Goal: Communication & Community: Answer question/provide support

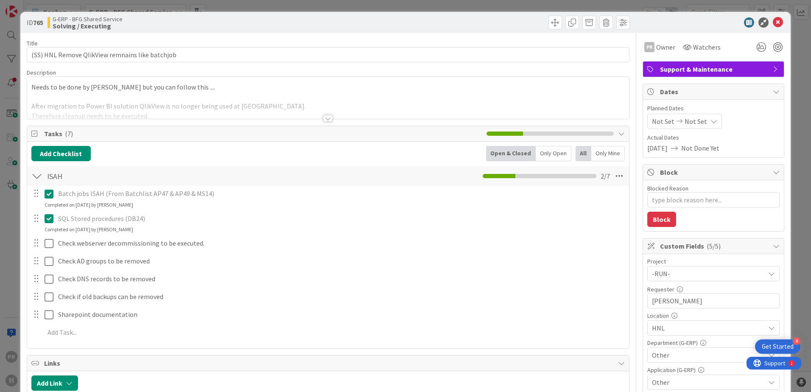
type textarea "x"
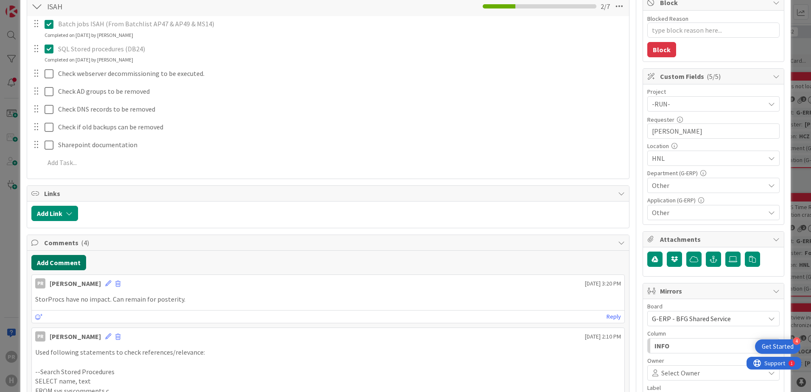
click at [70, 257] on button "Add Comment" at bounding box center [58, 262] width 55 height 15
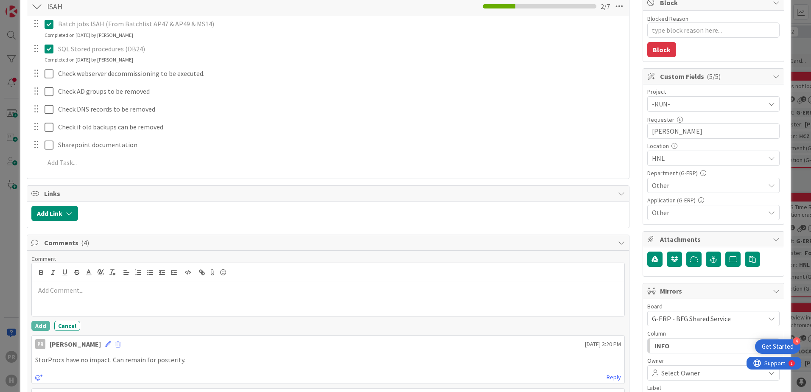
click at [111, 287] on p at bounding box center [328, 291] width 586 height 10
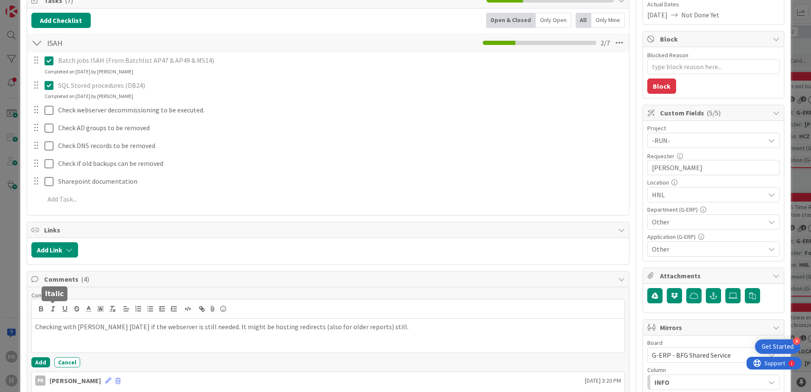
scroll to position [170, 0]
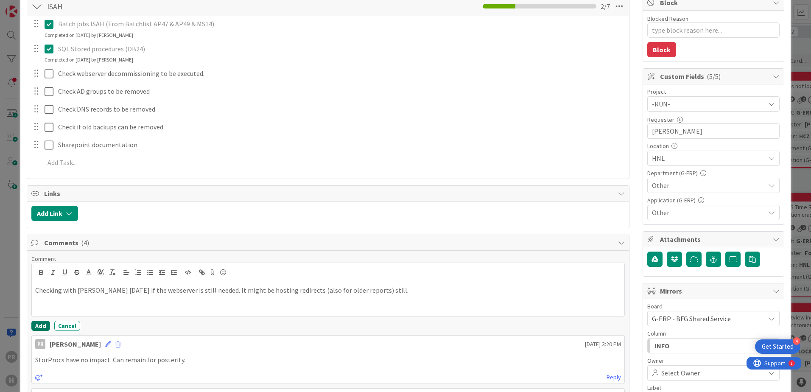
click at [40, 326] on button "Add" at bounding box center [40, 326] width 19 height 10
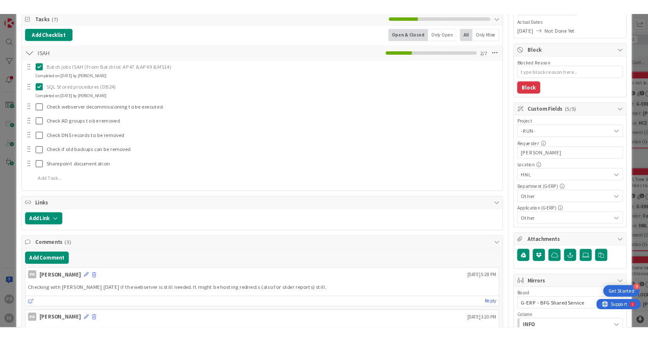
scroll to position [127, 0]
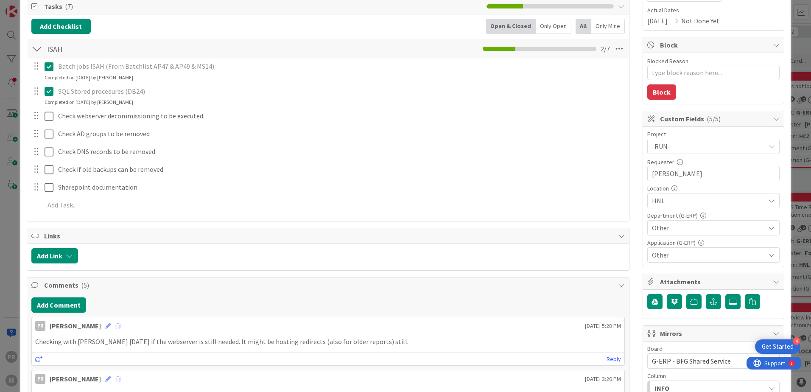
type textarea "x"
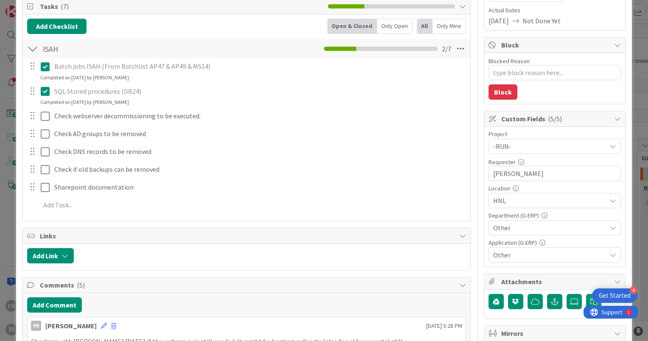
scroll to position [255, 0]
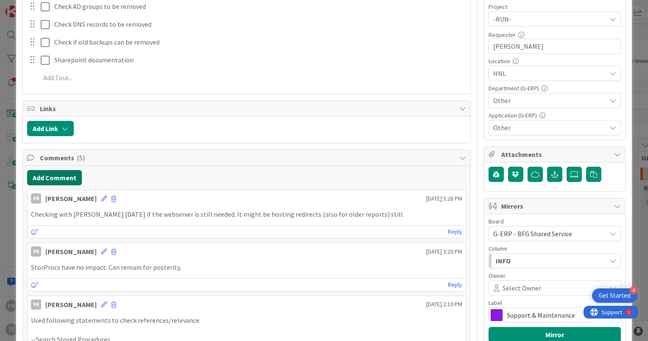
click at [58, 178] on button "Add Comment" at bounding box center [54, 177] width 55 height 15
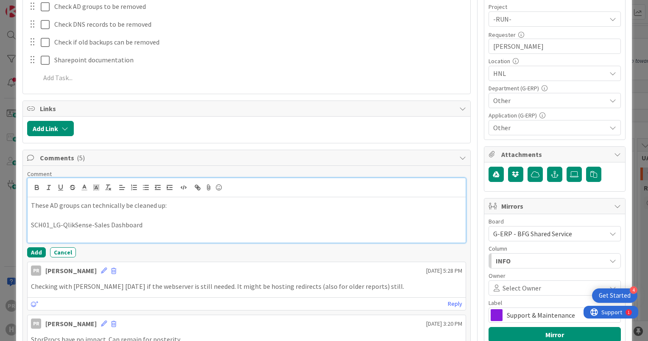
click at [93, 234] on p at bounding box center [247, 235] width 432 height 10
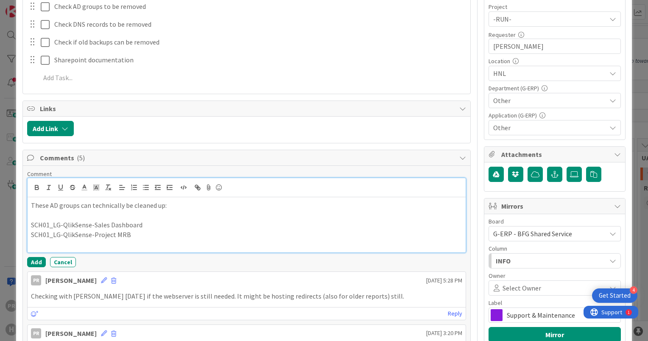
click at [63, 244] on p at bounding box center [247, 244] width 432 height 10
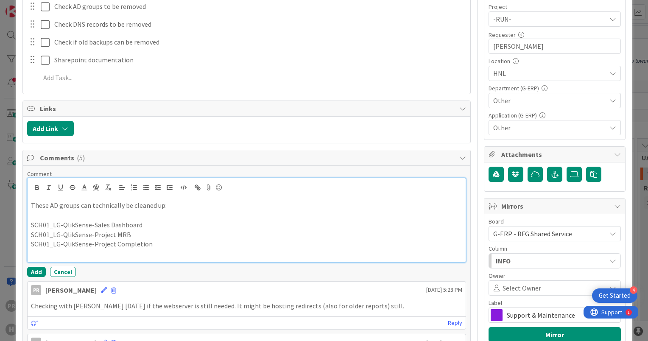
click at [151, 250] on p at bounding box center [247, 254] width 432 height 10
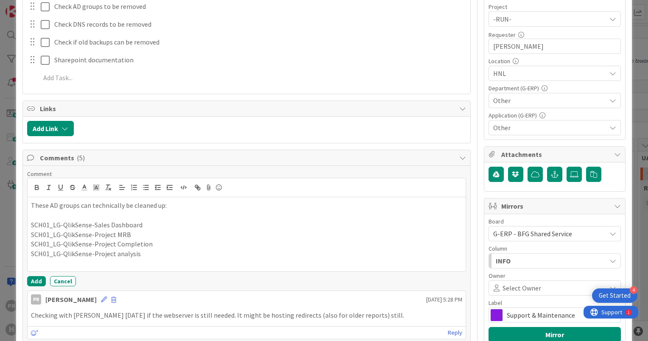
drag, startPoint x: 154, startPoint y: 272, endPoint x: 150, endPoint y: 268, distance: 5.4
click at [154, 272] on div "Comment These AD groups can technically be cleaned up: SCH01_LG-QlikSense-Sales…" at bounding box center [246, 228] width 439 height 116
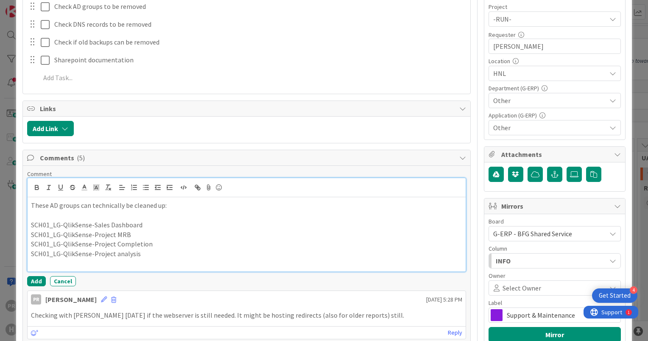
click at [146, 266] on p at bounding box center [247, 264] width 432 height 10
click at [144, 255] on p "SCH01_LG-QlikSense-Project analysis" at bounding box center [247, 254] width 432 height 10
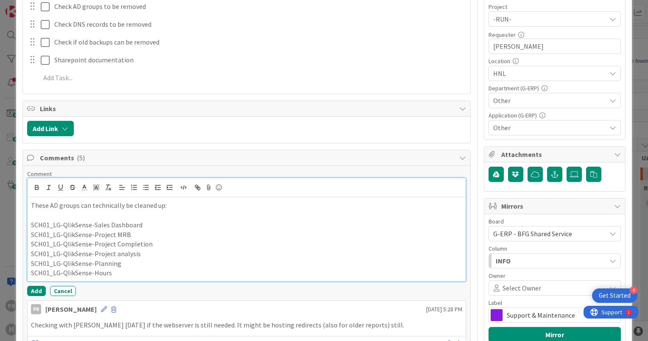
click at [123, 269] on p "SCH01_LG-QlikSense-Hours" at bounding box center [247, 273] width 432 height 10
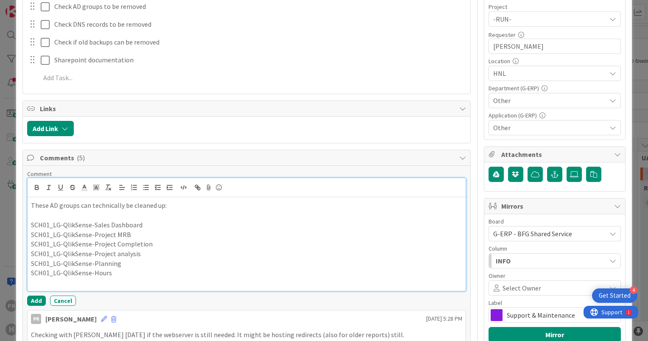
click at [111, 278] on p at bounding box center [247, 283] width 432 height 10
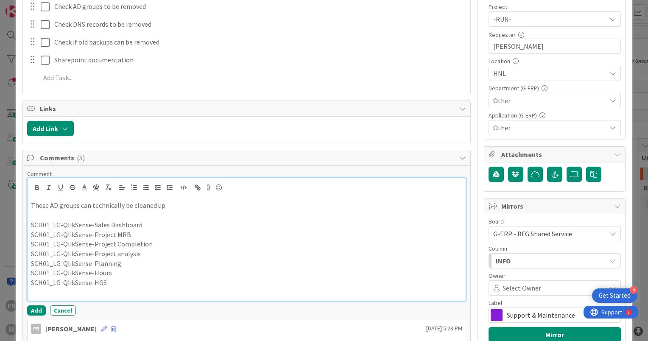
click at [144, 289] on p at bounding box center [247, 293] width 432 height 10
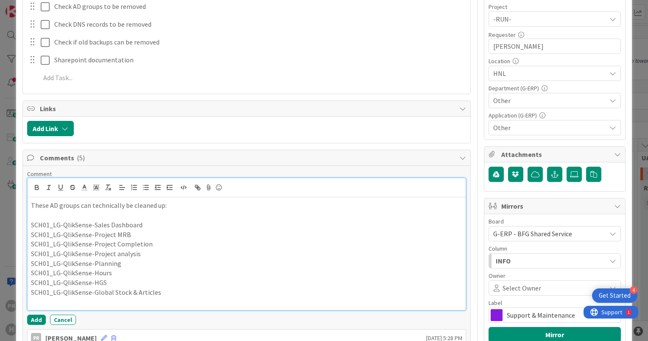
click at [207, 302] on p at bounding box center [247, 302] width 432 height 10
click at [141, 299] on p "SCH01_LG-QlikSense-Engineering" at bounding box center [247, 302] width 432 height 10
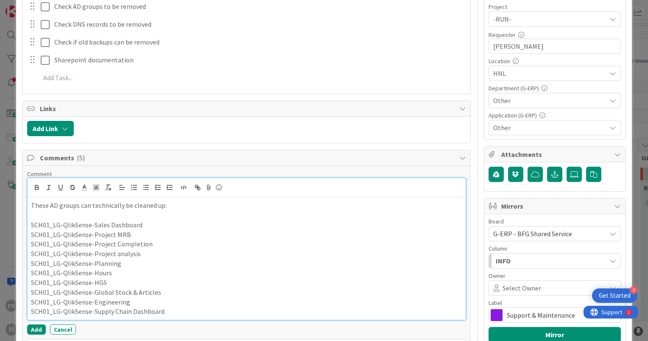
click at [143, 307] on p "SCH01_LG-QlikSense-Supply Chain Dashboard" at bounding box center [247, 312] width 432 height 10
click at [138, 301] on p "SCH01_LG-QlikSense-Engineering" at bounding box center [247, 302] width 432 height 10
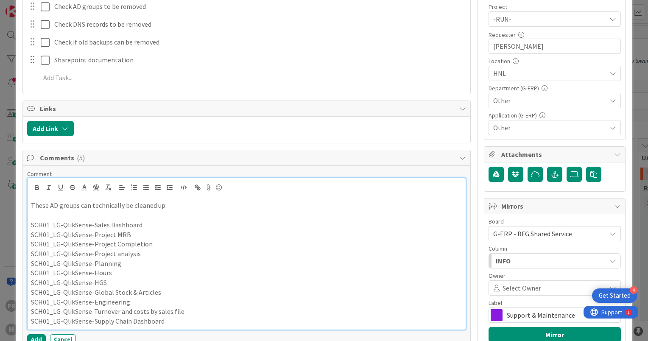
scroll to position [297, 0]
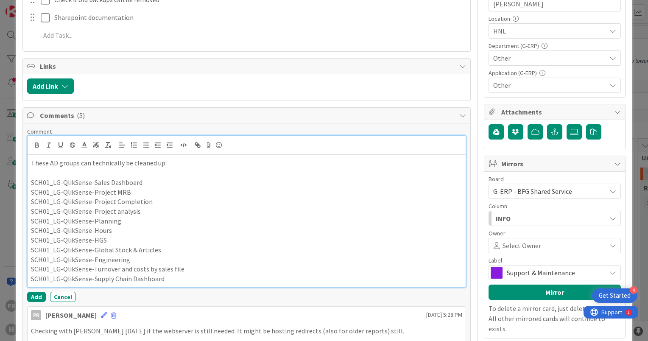
click at [185, 278] on p "SCH01_LG-QlikSense-Supply Chain Dashboard" at bounding box center [247, 279] width 432 height 10
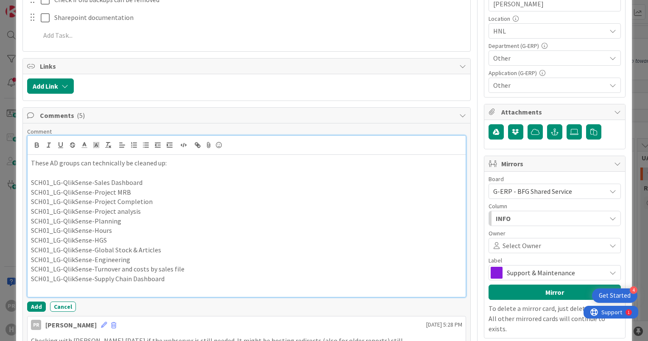
click at [158, 284] on p at bounding box center [247, 289] width 432 height 10
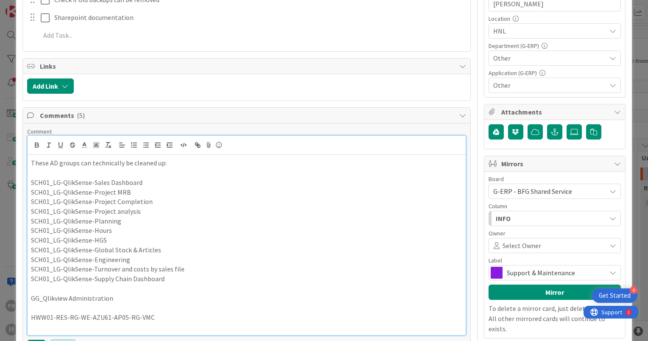
click at [36, 327] on p at bounding box center [247, 328] width 432 height 10
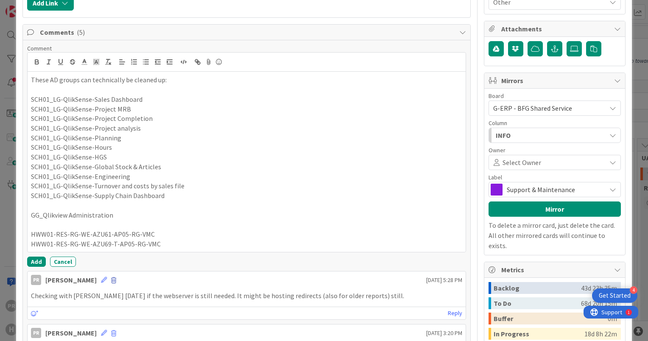
scroll to position [382, 0]
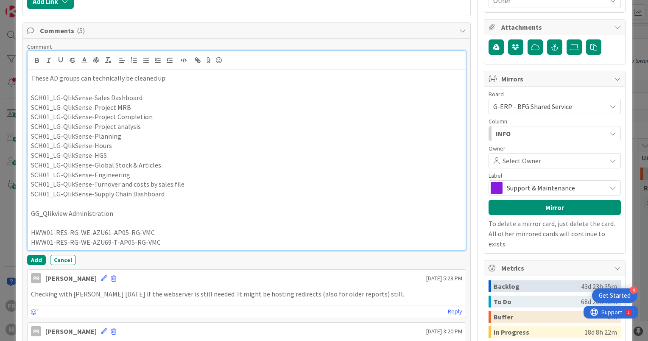
click at [165, 243] on p "HWW01-RES-RG-WE-AZU69-T-AP05-RG-VMC" at bounding box center [247, 243] width 432 height 10
click at [134, 212] on p "GG_Qlikview Administration" at bounding box center [247, 214] width 432 height 10
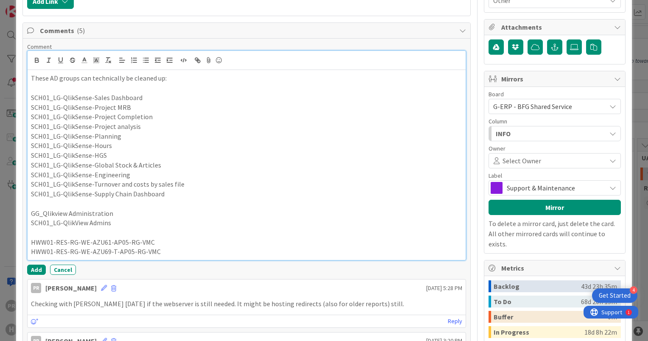
click at [163, 248] on p "HWW01-RES-RG-WE-AZU69-T-AP05-RG-VMC" at bounding box center [247, 252] width 432 height 10
click at [165, 248] on p "HWW01-RES-RG-WE-AZU69-T-AP05-RG-VMC" at bounding box center [247, 252] width 432 height 10
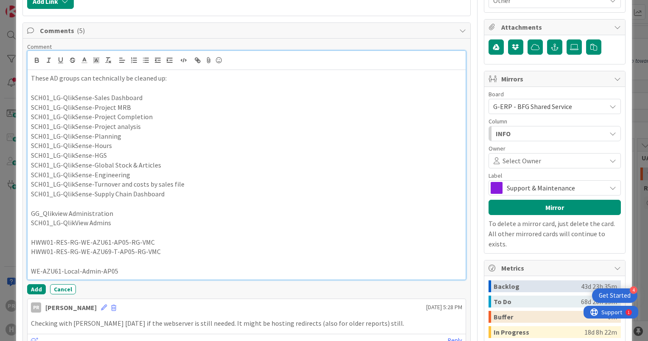
click at [147, 267] on p "WE-AZU61-Local-Admin-AP05" at bounding box center [247, 272] width 432 height 10
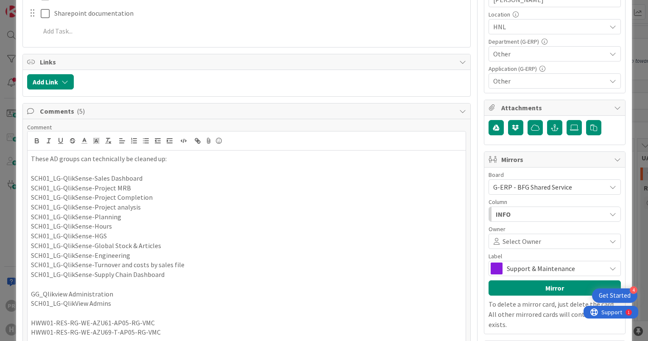
scroll to position [297, 0]
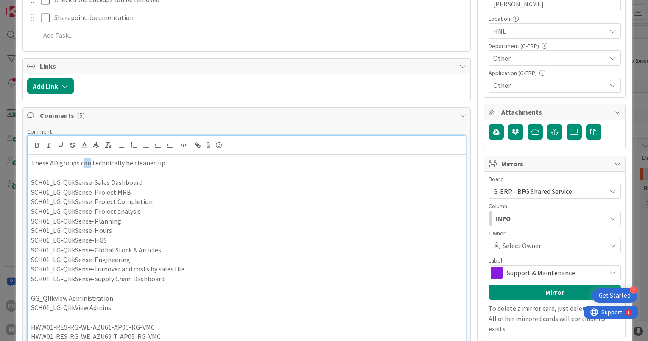
drag, startPoint x: 89, startPoint y: 162, endPoint x: 83, endPoint y: 161, distance: 6.0
click at [83, 161] on p "These AD groups can technically be cleaned up:" at bounding box center [247, 163] width 432 height 10
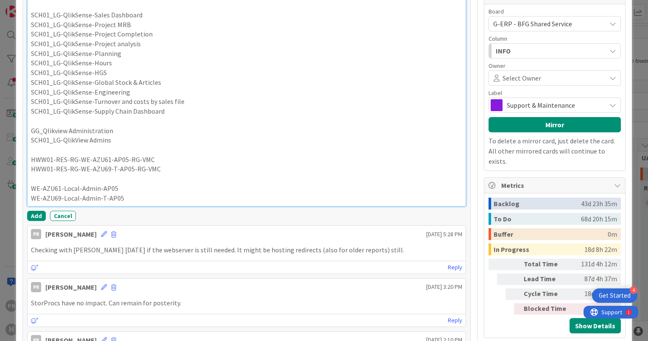
scroll to position [467, 0]
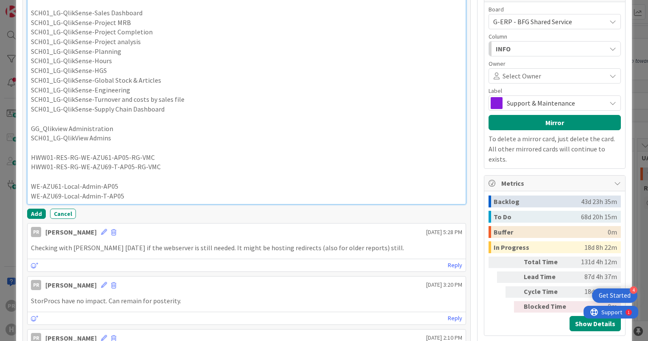
click at [148, 196] on p "WE-AZU69-Local-Admin-T-AP05" at bounding box center [247, 196] width 432 height 10
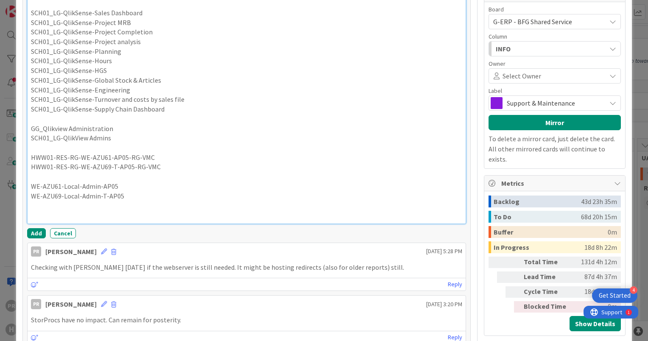
click at [117, 203] on p at bounding box center [247, 206] width 432 height 10
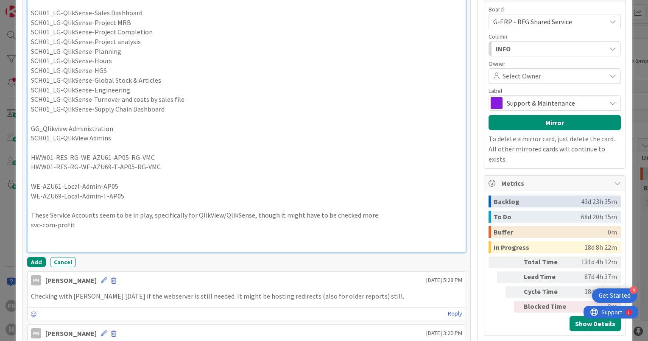
click at [47, 232] on p at bounding box center [247, 235] width 432 height 10
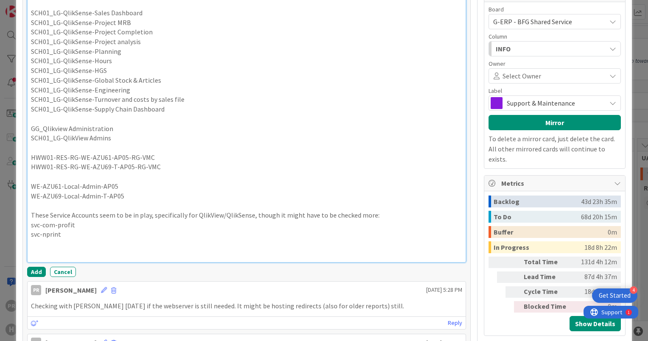
click at [59, 244] on p at bounding box center [247, 244] width 432 height 10
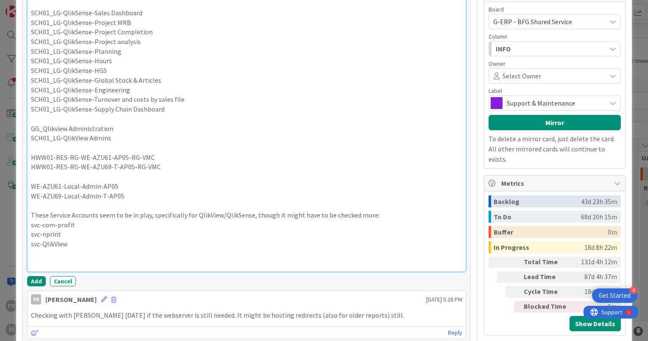
click at [63, 255] on p at bounding box center [247, 254] width 432 height 10
click at [91, 262] on p at bounding box center [247, 264] width 432 height 10
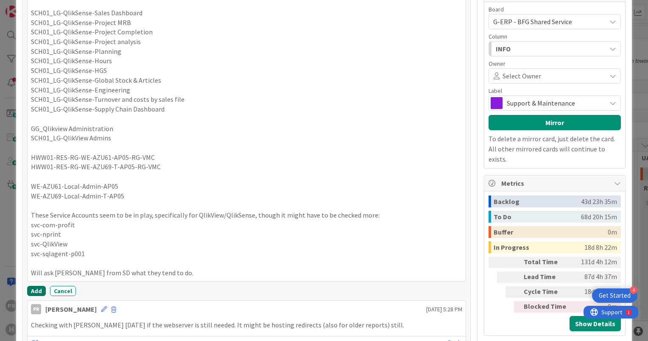
click at [38, 292] on button "Add" at bounding box center [36, 291] width 19 height 10
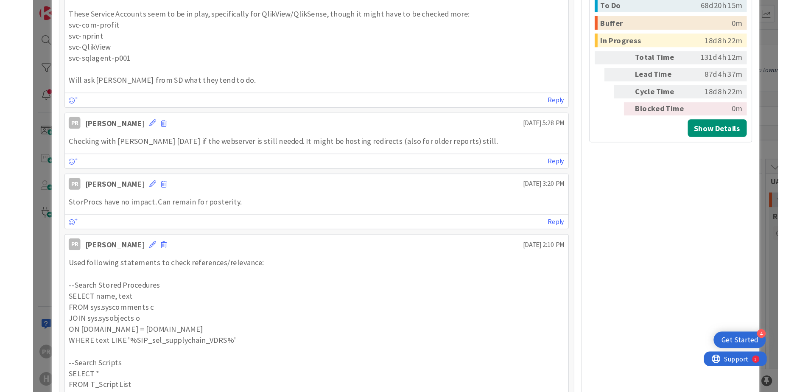
scroll to position [679, 0]
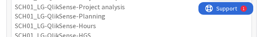
type textarea "x"
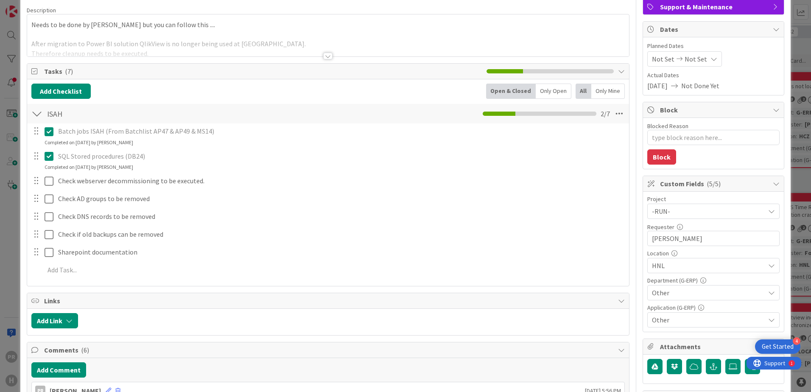
scroll to position [0, 0]
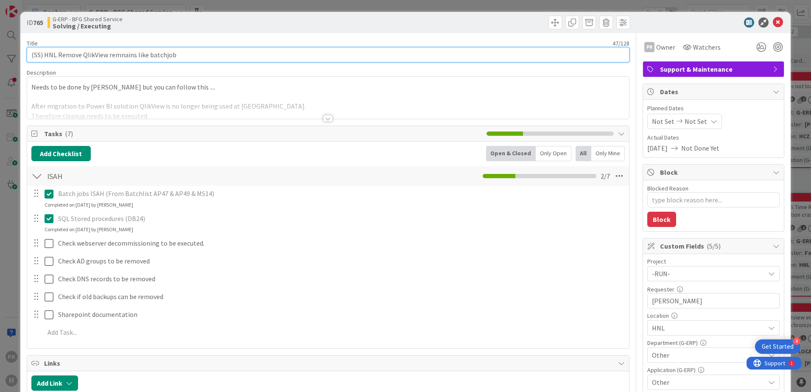
click at [182, 53] on input "(SS) HNL Remove QlikView remnains like batchjob" at bounding box center [328, 54] width 603 height 15
click at [70, 56] on input "(SS) HNL Remove QlikView remnains like batchjob" at bounding box center [328, 54] width 603 height 15
type input "[19-0(SS) HNL Remove QlikView remnains like batchjob"
type textarea "x"
type input "[19-09(SS) HNL Remove QlikView remnains like batchjob"
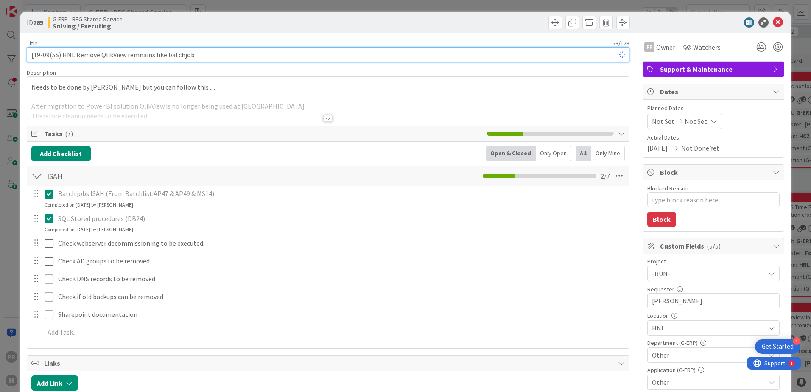
type textarea "x"
type input "[1(SS) HNL Remove QlikView remnains like batchjob"
type textarea "x"
type input "[[DATE](SS) HNL Remove QlikView remnains like batchjob"
type textarea "x"
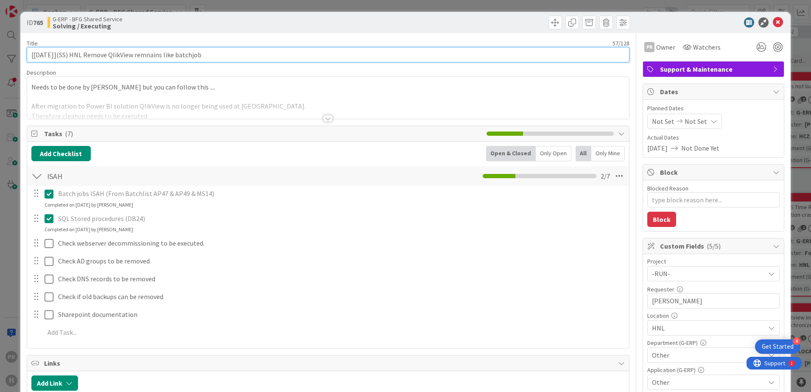
type input "[[DATE]] (SS) HNL Remove QlikView remnains like batchjob"
type textarea "x"
type input "[[DATE]] (SS) HNL Remove QlikView remnains like batchjob"
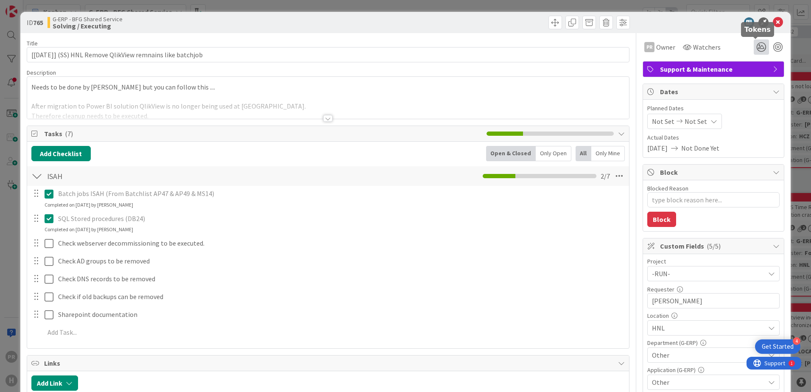
click at [755, 51] on icon at bounding box center [761, 46] width 15 height 15
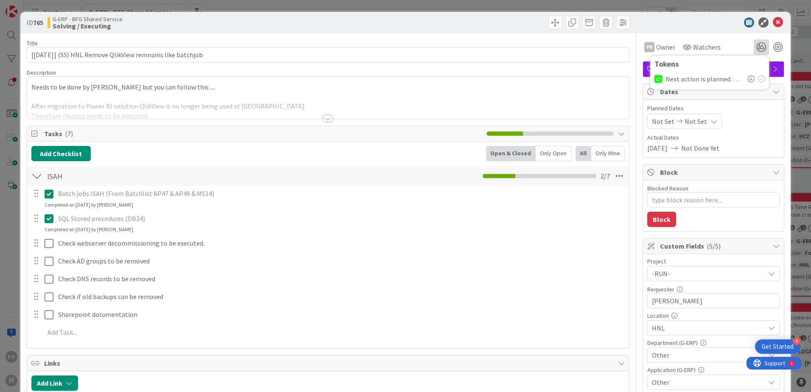
click at [748, 79] on icon at bounding box center [751, 79] width 7 height 7
click at [708, 23] on div at bounding box center [709, 22] width 150 height 10
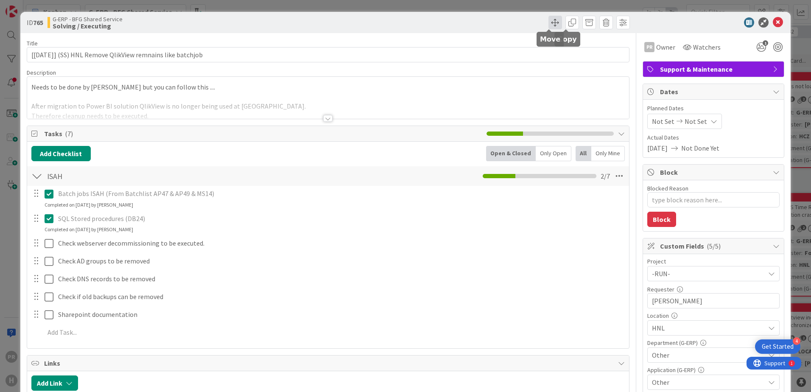
click at [552, 17] on span at bounding box center [556, 23] width 14 height 14
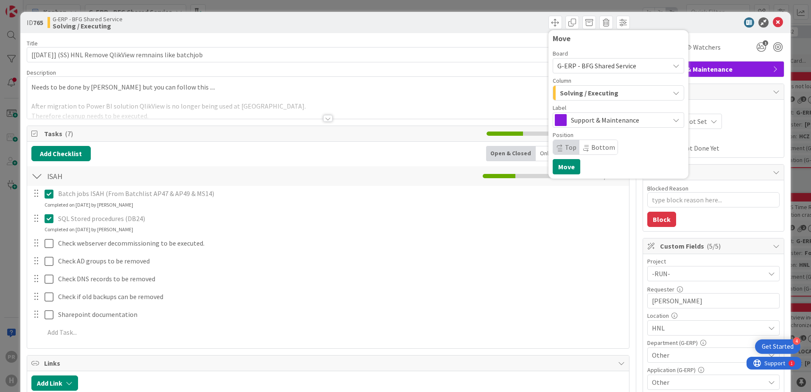
click at [592, 97] on span "Solving / Executing" at bounding box center [589, 92] width 59 height 11
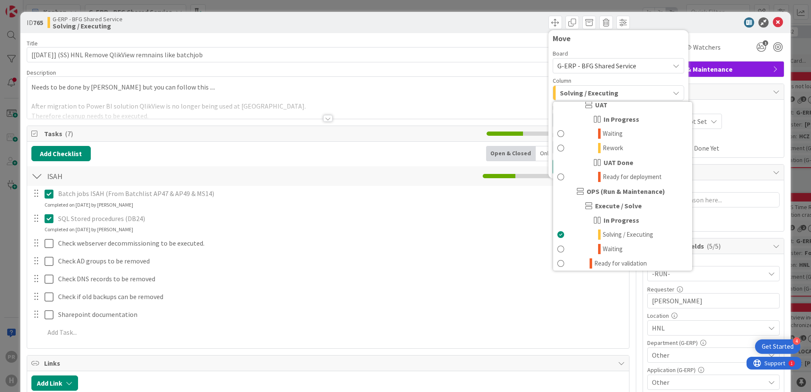
scroll to position [467, 0]
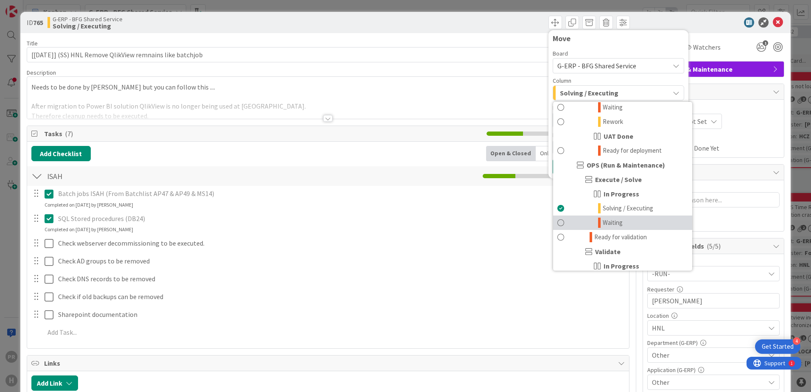
click at [607, 222] on span "Waiting" at bounding box center [613, 223] width 20 height 10
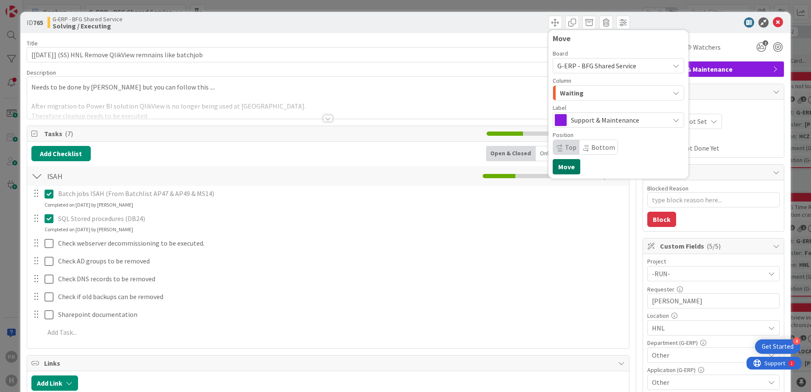
click at [569, 166] on button "Move" at bounding box center [567, 166] width 28 height 15
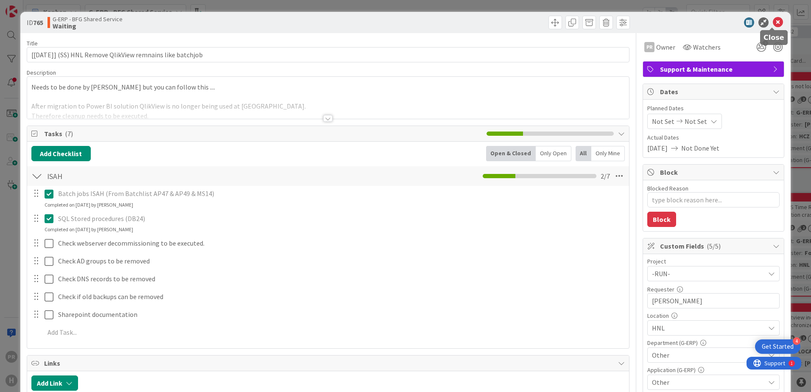
click at [773, 19] on icon at bounding box center [778, 22] width 10 height 10
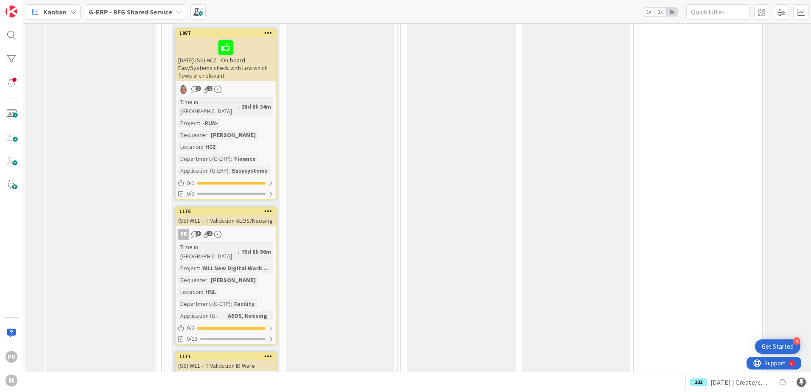
scroll to position [2843, 0]
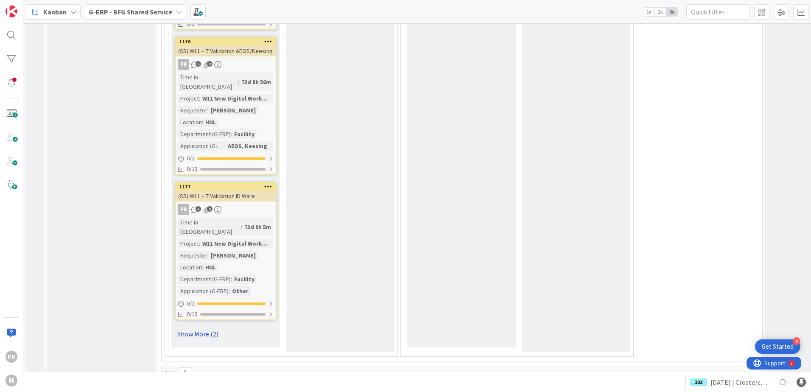
click at [210, 327] on link "Show More (2)" at bounding box center [226, 334] width 102 height 14
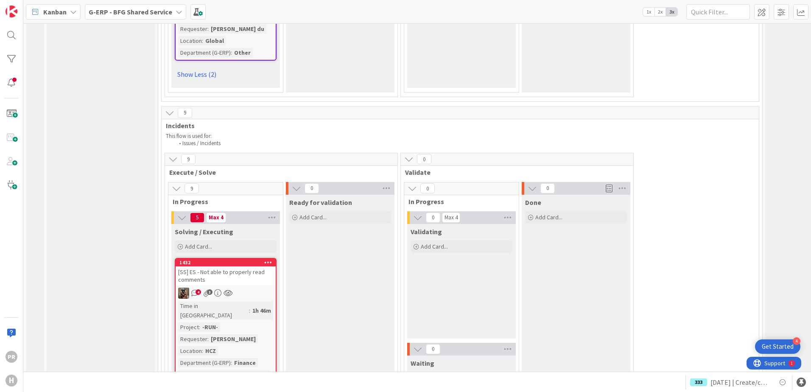
scroll to position [3395, 0]
click at [241, 266] on div "[SS] ES - Not able to properly read comments" at bounding box center [226, 275] width 100 height 19
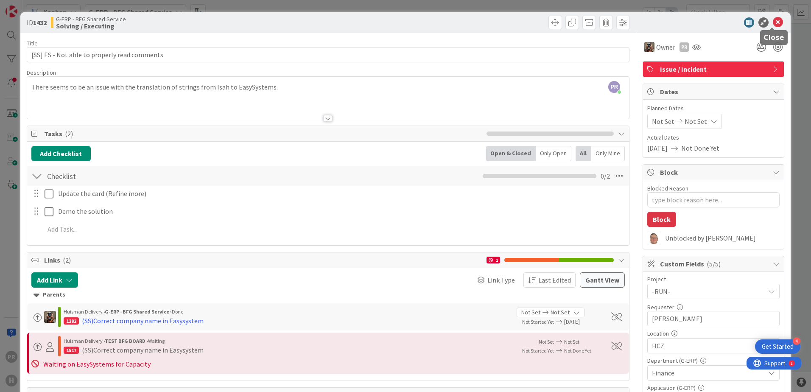
click at [773, 21] on icon at bounding box center [778, 22] width 10 height 10
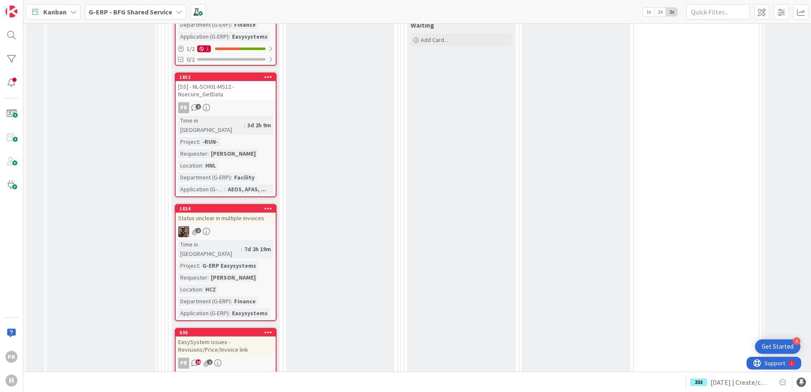
scroll to position [3735, 0]
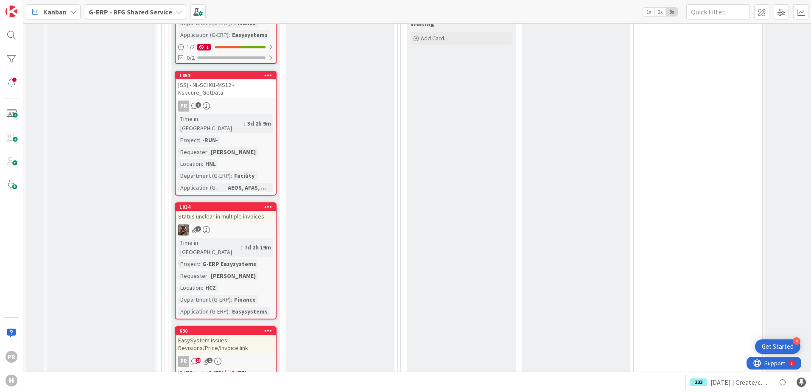
click at [232, 335] on div "EasySystem issues - Revisions/Price/Invoice link" at bounding box center [226, 344] width 100 height 19
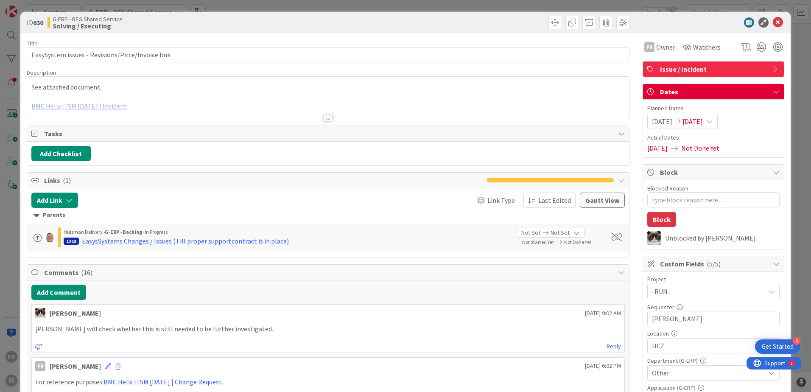
type textarea "x"
click at [324, 118] on div at bounding box center [327, 118] width 9 height 7
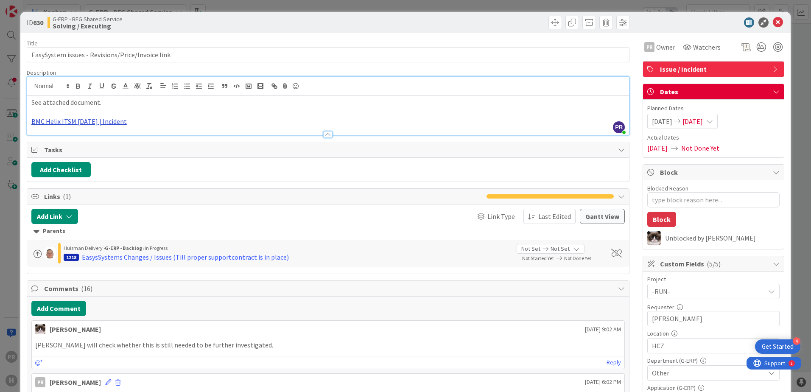
click at [114, 122] on link "BMC Helix ITSM [DATE] | Incident" at bounding box center [78, 121] width 95 height 8
click at [75, 135] on link "[URL][PERSON_NAME][DOMAIN_NAME]" at bounding box center [76, 137] width 85 height 11
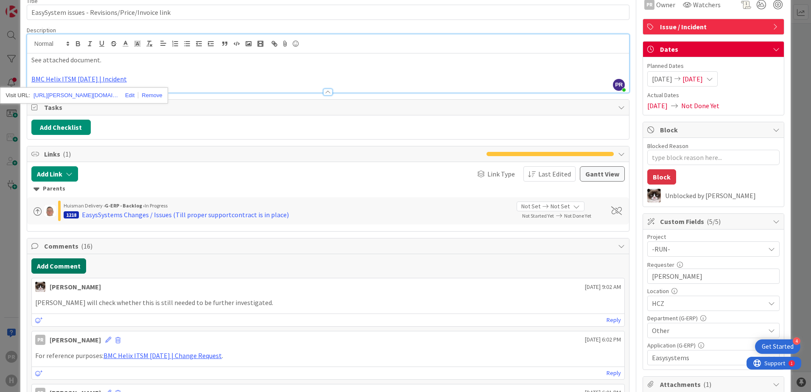
click at [74, 269] on button "Add Comment" at bounding box center [58, 265] width 55 height 15
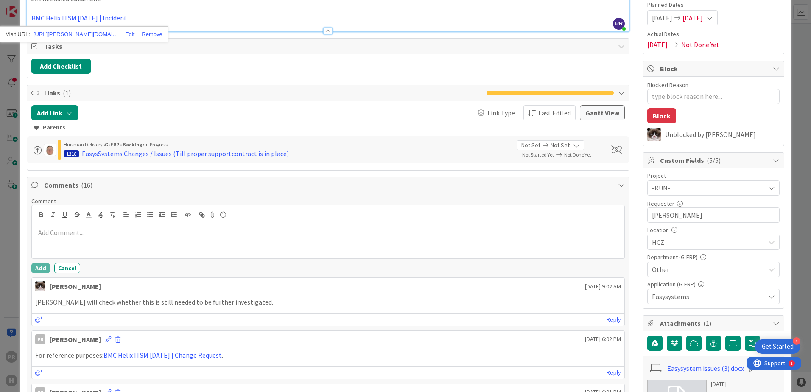
scroll to position [212, 0]
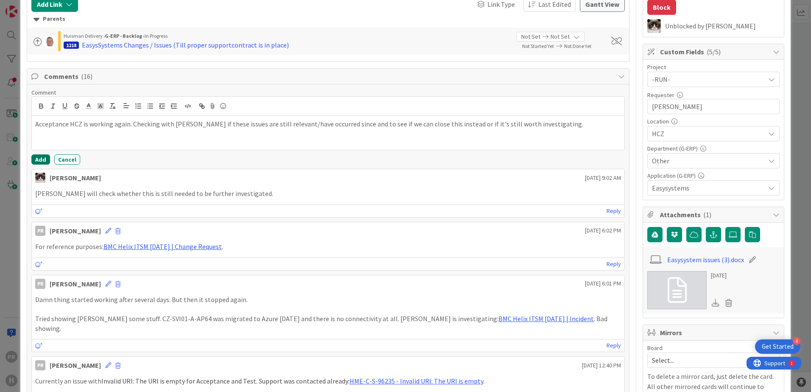
click at [39, 157] on button "Add" at bounding box center [40, 159] width 19 height 10
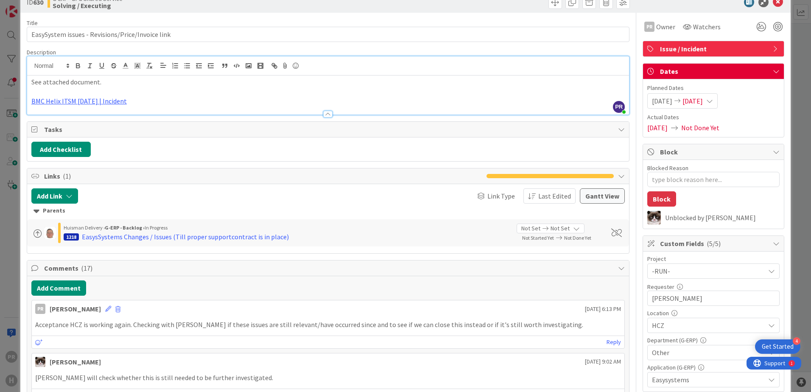
scroll to position [0, 0]
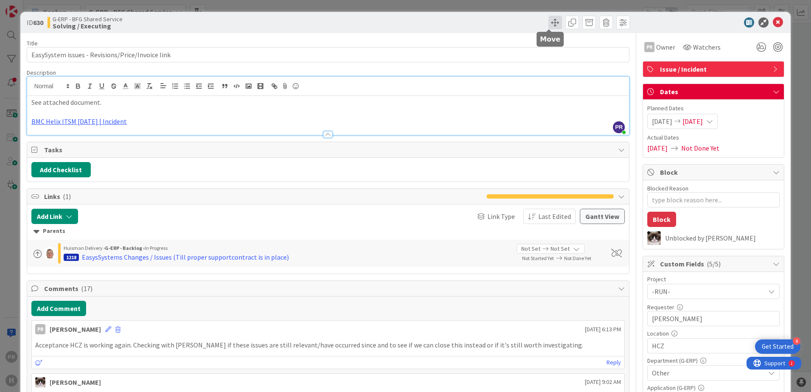
click at [550, 26] on span at bounding box center [556, 23] width 14 height 14
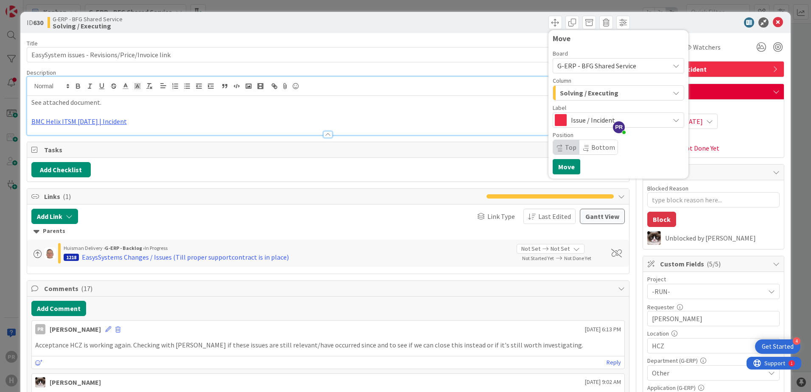
click at [560, 91] on span "Solving / Executing" at bounding box center [589, 92] width 59 height 11
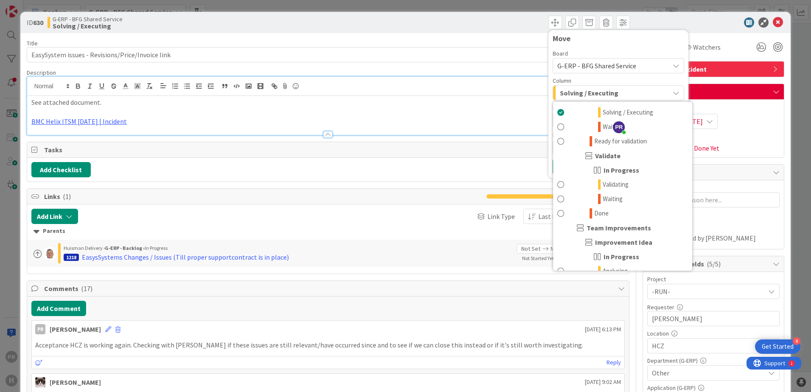
scroll to position [679, 0]
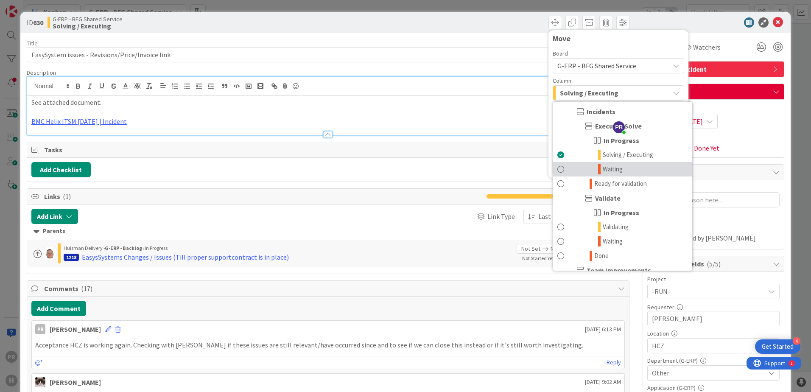
click at [605, 169] on span "Waiting" at bounding box center [613, 169] width 20 height 10
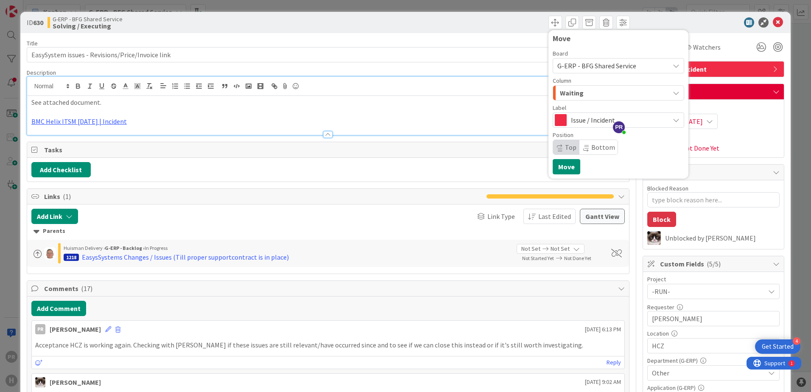
click at [574, 162] on div "Move Board G-ERP - BFG Shared Service Column Waiting INFO Input Buffer Changes …" at bounding box center [619, 104] width 132 height 140
click at [569, 163] on button "Move" at bounding box center [567, 166] width 28 height 15
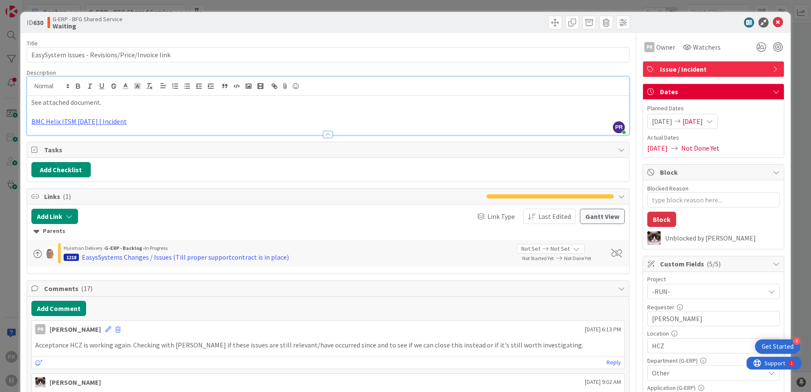
type textarea "x"
click at [773, 23] on icon at bounding box center [778, 22] width 10 height 10
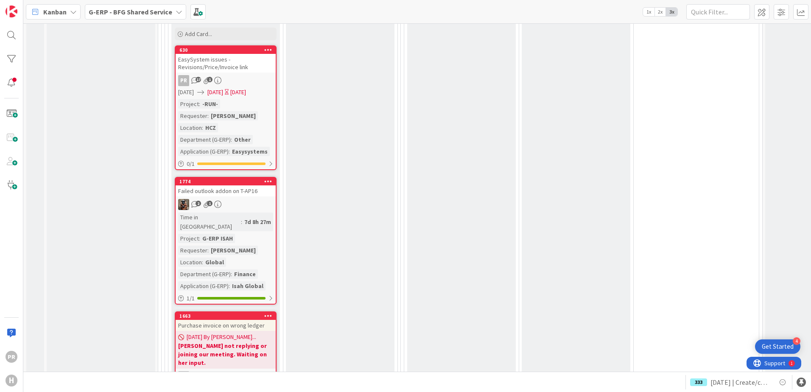
scroll to position [4201, 0]
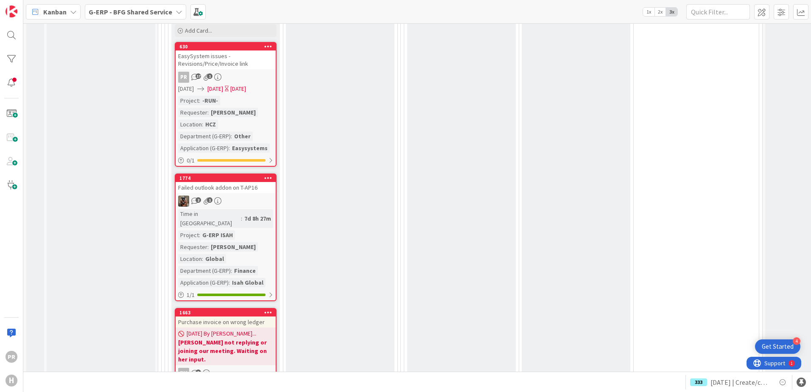
click at [257, 328] on div "[DATE] By [PERSON_NAME]... [PERSON_NAME] not replying or joining our meeting. W…" at bounding box center [226, 347] width 100 height 38
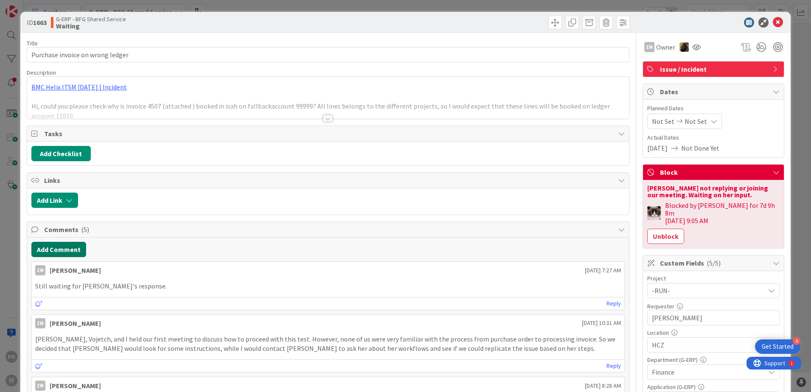
click at [78, 249] on button "Add Comment" at bounding box center [58, 249] width 55 height 15
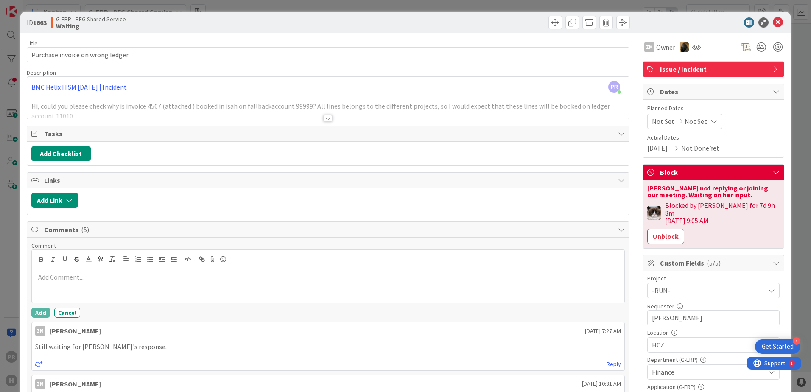
click at [160, 273] on p at bounding box center [328, 277] width 586 height 10
click at [38, 312] on button "Add" at bounding box center [40, 313] width 19 height 10
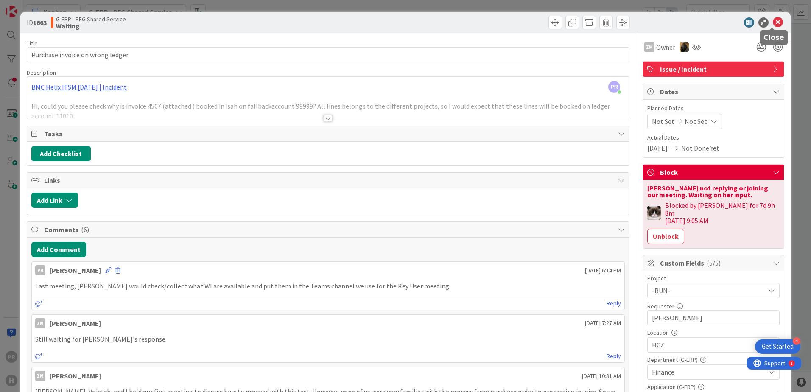
click at [773, 20] on icon at bounding box center [778, 22] width 10 height 10
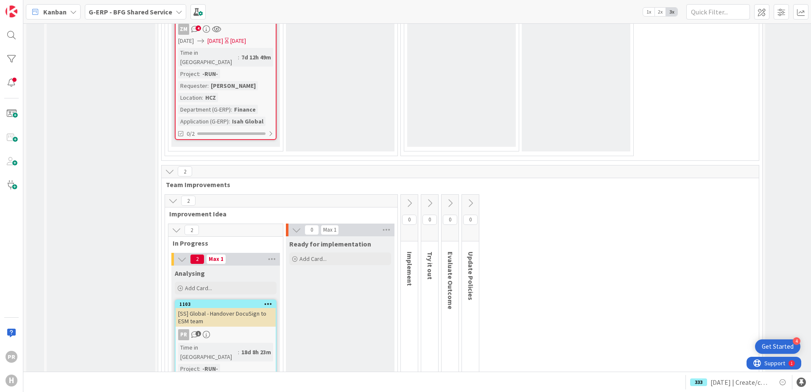
scroll to position [4868, 0]
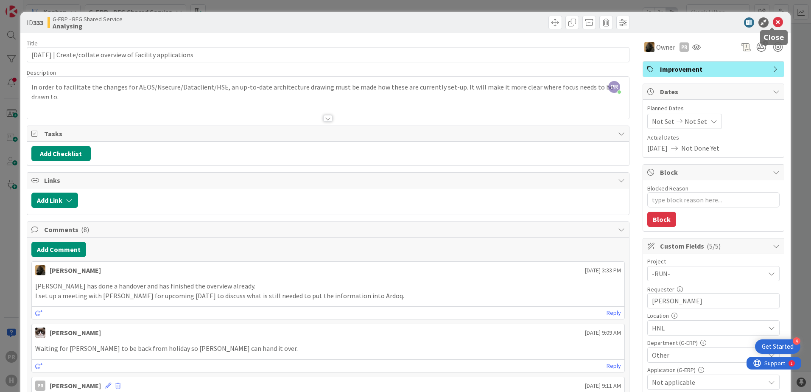
click at [776, 20] on icon at bounding box center [778, 22] width 10 height 10
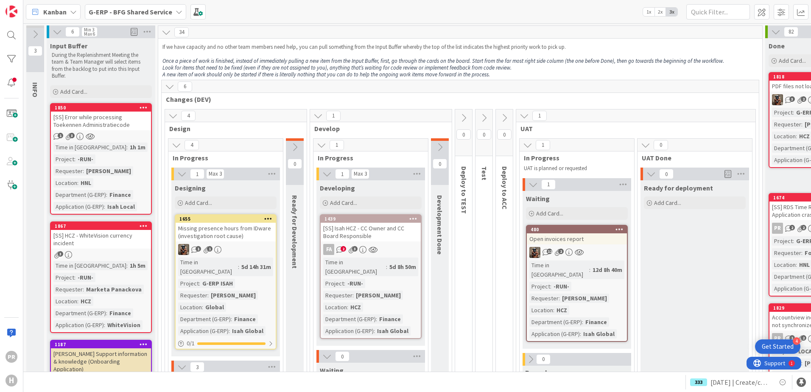
drag, startPoint x: 132, startPoint y: 14, endPoint x: 130, endPoint y: 19, distance: 5.9
click at [132, 14] on b "G-ERP - BFG Shared Service" at bounding box center [131, 12] width 84 height 8
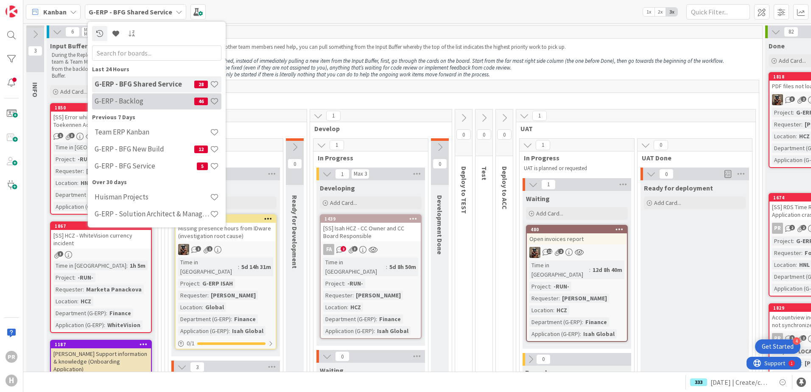
click at [137, 101] on h4 "G-ERP - Backlog" at bounding box center [145, 101] width 100 height 8
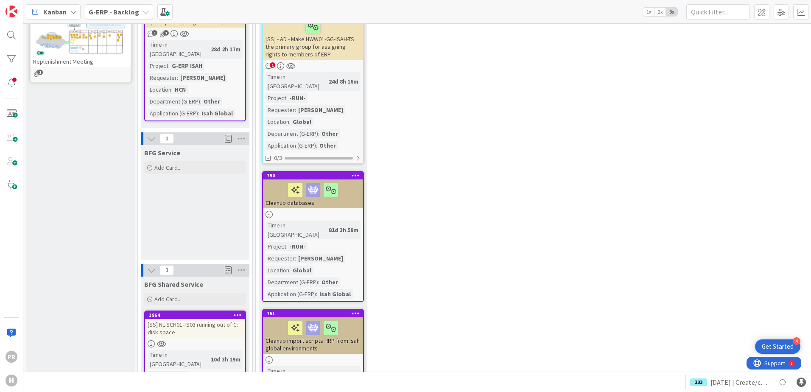
scroll to position [594, 0]
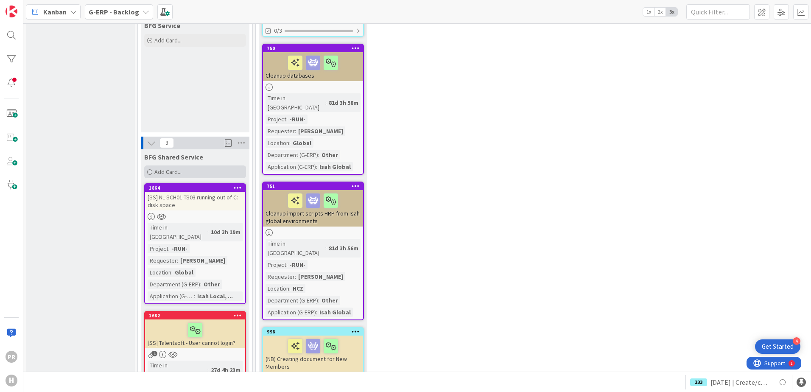
click at [170, 168] on span "Add Card..." at bounding box center [167, 172] width 27 height 8
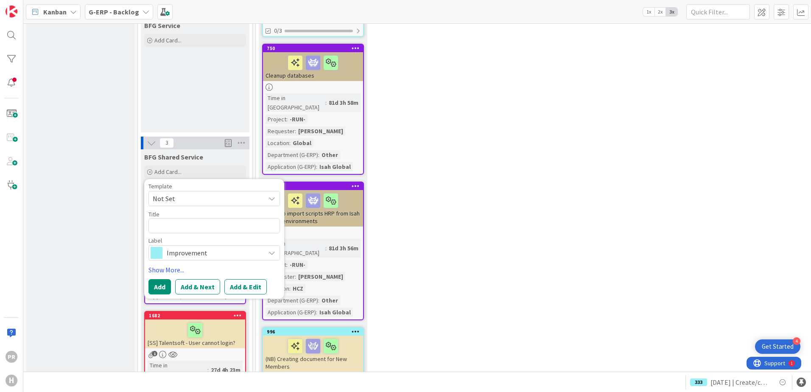
click at [187, 247] on span "Improvement" at bounding box center [214, 253] width 94 height 12
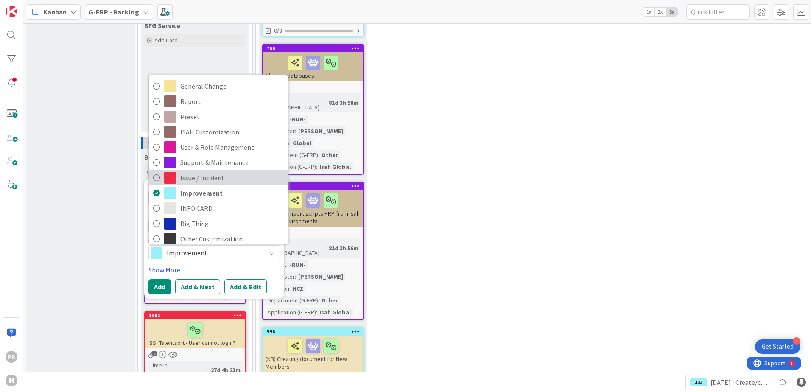
click at [204, 171] on span "Issue / Incident" at bounding box center [232, 177] width 104 height 13
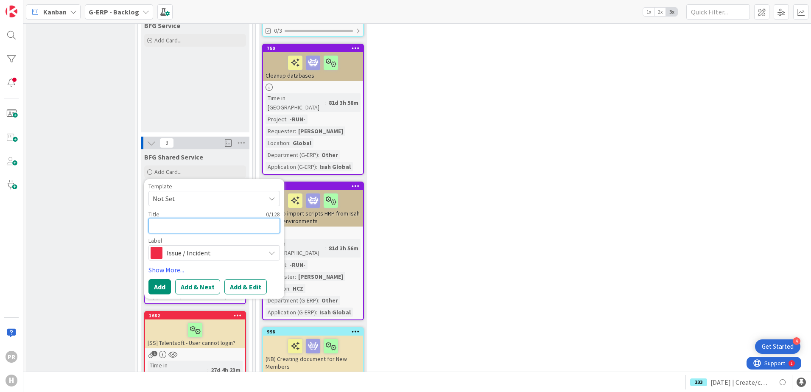
click at [209, 218] on textarea at bounding box center [215, 225] width 132 height 15
type textarea "x"
type textarea "["
type textarea "x"
type textarea "[S"
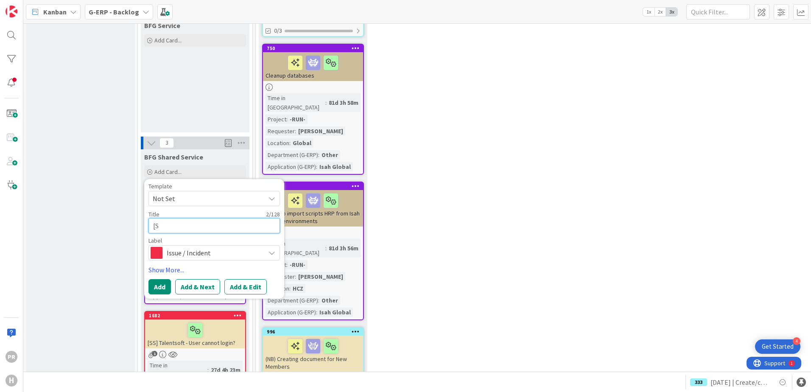
type textarea "x"
type textarea "[SS"
type textarea "x"
type textarea "[SS]"
type textarea "x"
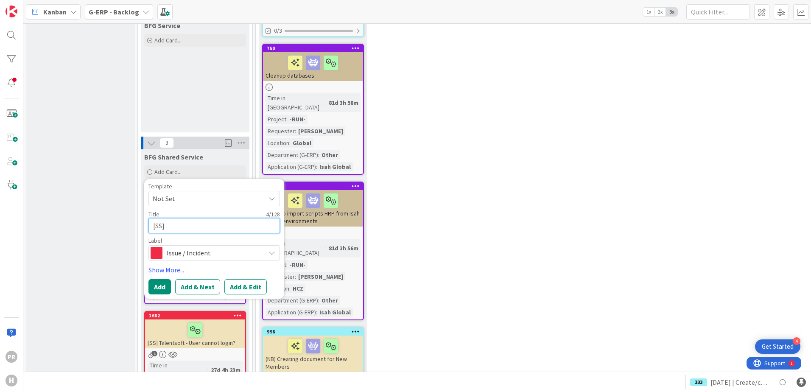
type textarea "[SS]"
type textarea "x"
type textarea "[SS] -"
type textarea "x"
type textarea "[SS] -"
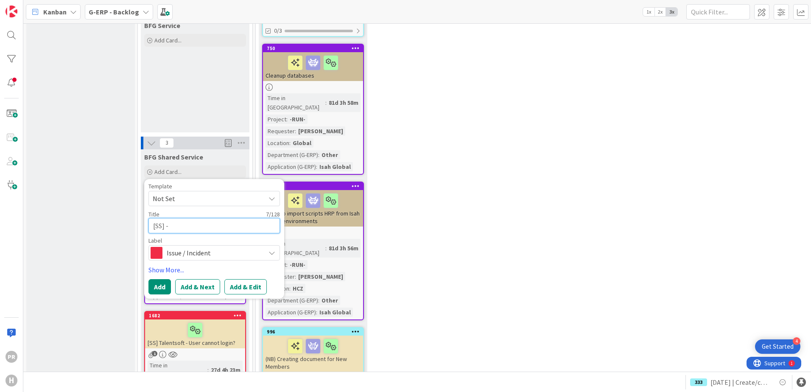
type textarea "x"
type textarea "[SS] - W"
type textarea "x"
type textarea "[SS] - Wh"
type textarea "x"
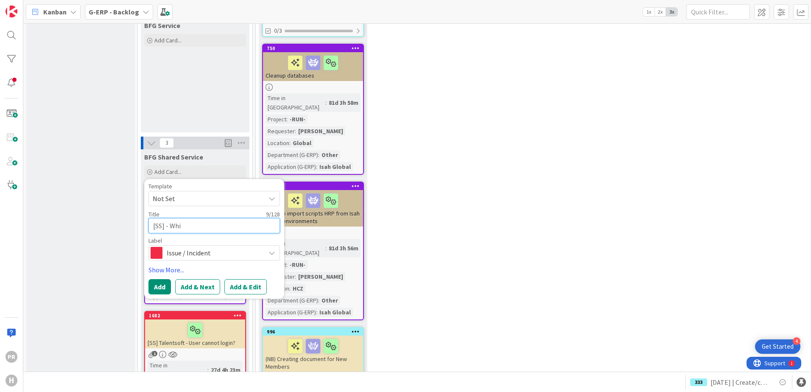
type textarea "[SS] - Whit"
type textarea "x"
type textarea "[SS] - WhiteV"
type textarea "x"
type textarea "[SS] - WhiteVi"
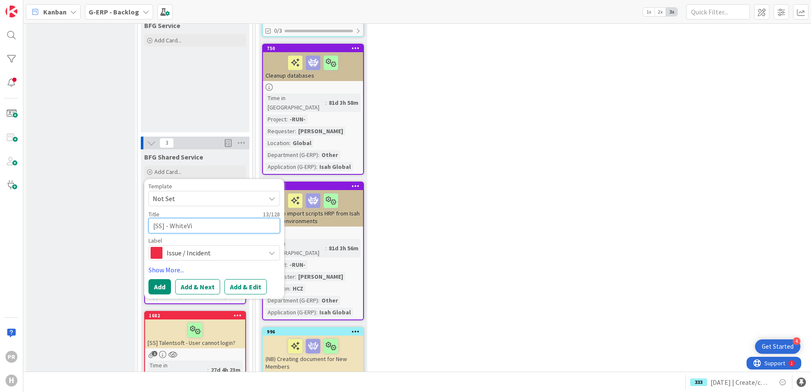
type textarea "x"
type textarea "[SS] - WhiteVisi"
type textarea "x"
type textarea "[SS] - [PERSON_NAME]"
type textarea "x"
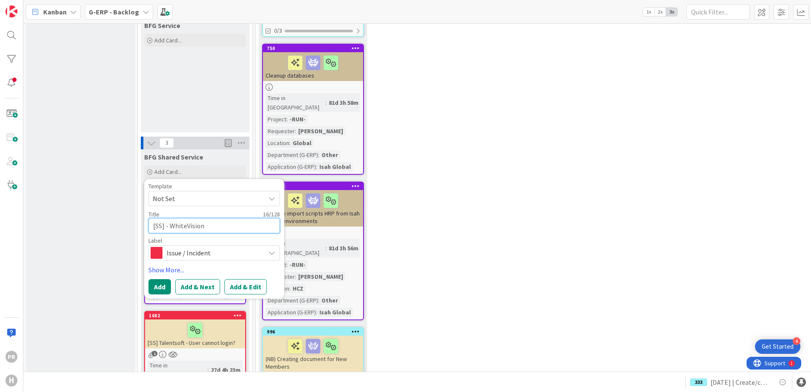
type textarea "[SS] - WhiteVision"
type textarea "x"
type textarea "[SS] - WhiteVision"
type textarea "x"
type textarea "[SS] - WhiteVision -"
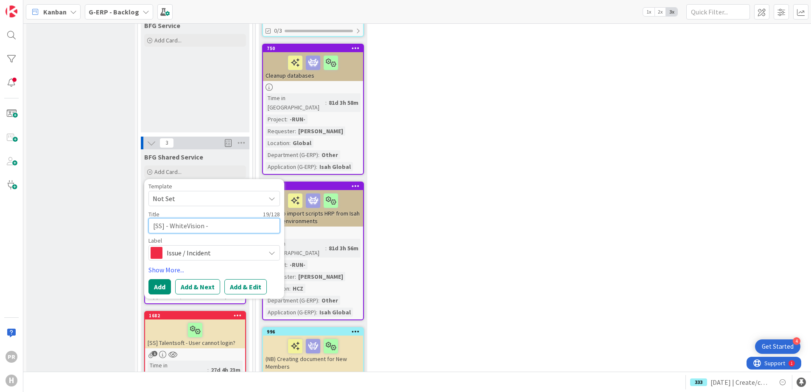
type textarea "x"
type textarea "[SS] - WhiteVision -"
type textarea "x"
type textarea "[SS] - WhiteVision - A"
type textarea "x"
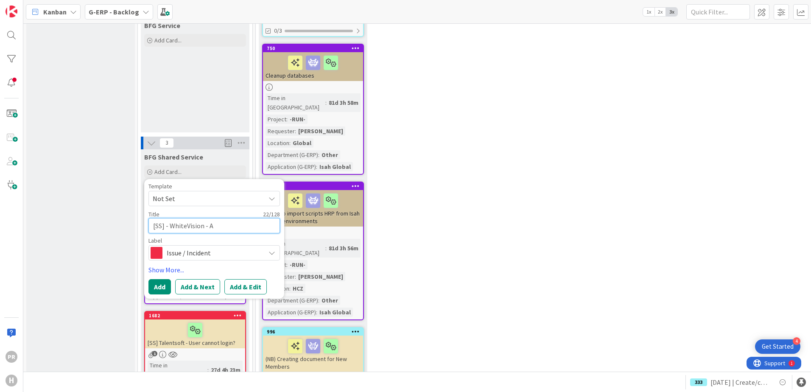
type textarea "[SS] - WhiteVision - A"
type textarea "x"
type textarea "[SS] - WhiteVision - A l"
type textarea "x"
type textarea "[SS] - WhiteVision - A lo"
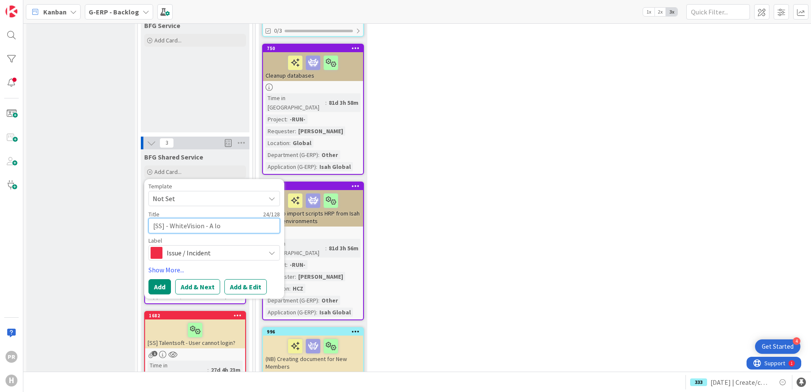
type textarea "x"
type textarea "[SS] - WhiteVision - A lot"
type textarea "x"
type textarea "[SS] - WhiteVision - A lot"
type textarea "x"
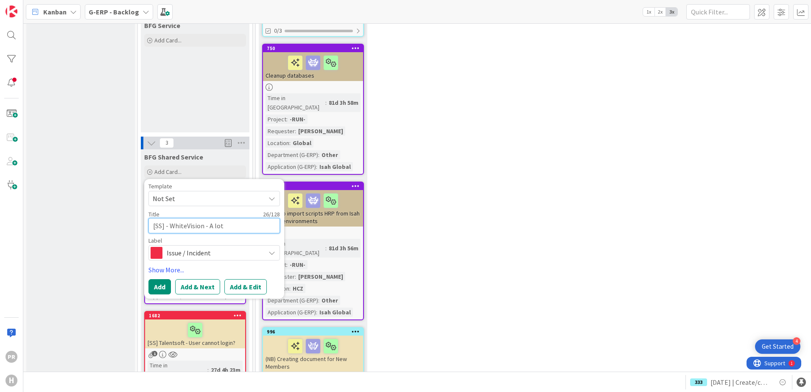
type textarea "[SS] - WhiteVision - A lot o"
type textarea "x"
type textarea "[SS] - WhiteVision - A lot of"
type textarea "x"
type textarea "[SS] - WhiteVision - A lot of"
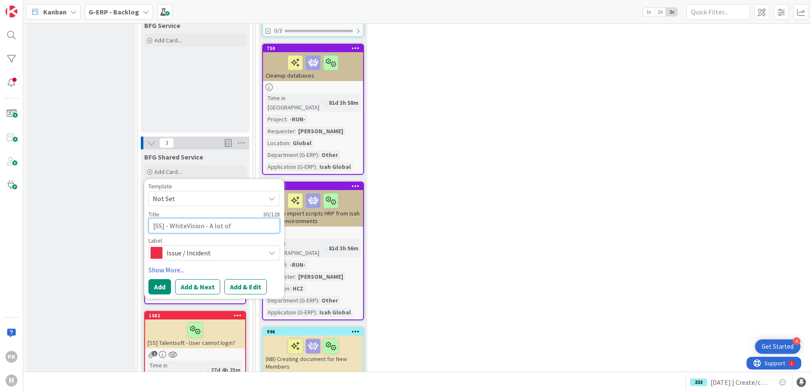
type textarea "x"
type textarea "[SS] - WhiteVision - A lot of i"
type textarea "x"
type textarea "[SS] - WhiteVision - A lot of in"
type textarea "x"
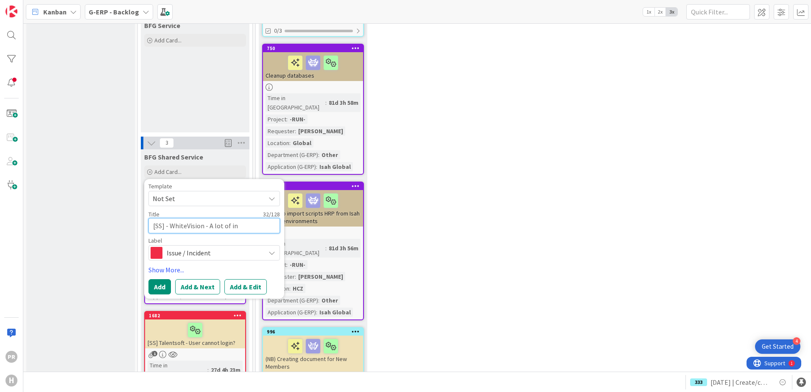
type textarea "[SS] - WhiteVision - A lot of inv"
type textarea "x"
type textarea "[SS] - WhiteVision - A lot of invo"
type textarea "x"
type textarea "[SS] - WhiteVision - A lot of invoi"
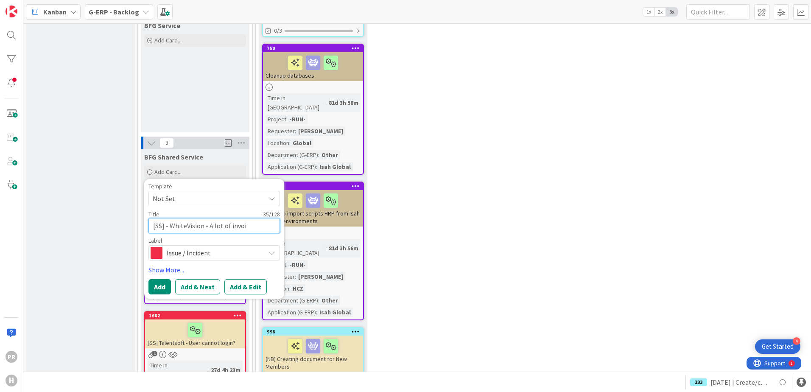
type textarea "x"
type textarea "[SS] - WhiteVision - A lot of invoice"
type textarea "x"
type textarea "[SS] - WhiteVision - A lot of invoic"
type textarea "x"
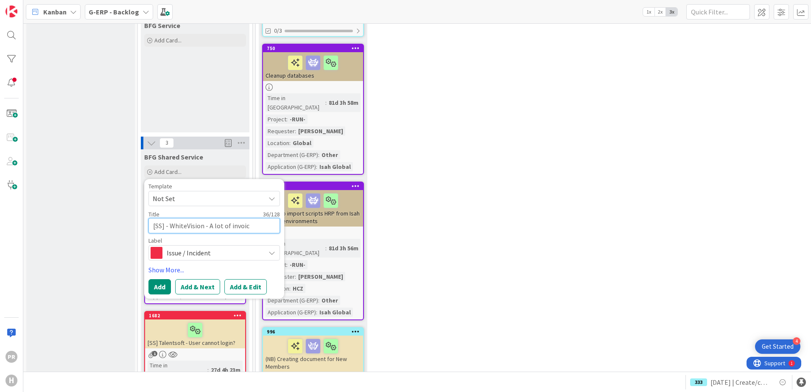
type textarea "[SS] - WhiteVision - A lot of invoi"
type textarea "x"
type textarea "[SS] - WhiteVision - A lot of invo"
type textarea "x"
type textarea "[SS] - WhiteVision - A lot of in"
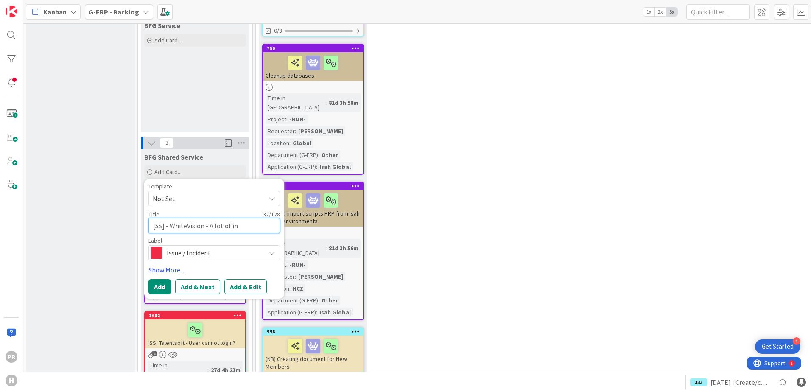
type textarea "x"
type textarea "[SS] - WhiteVision - A lot of i"
type textarea "x"
type textarea "[SS] - WhiteVision - A lot of"
type textarea "x"
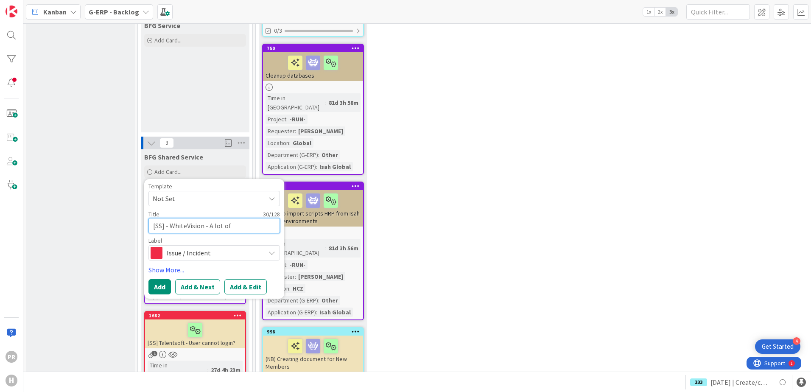
type textarea "[SS] - WhiteVision - A lot of I"
type textarea "x"
type textarea "[SS] - WhiteVision - A lot of In"
type textarea "x"
type textarea "[SS] - WhiteVision - A lot of Ino"
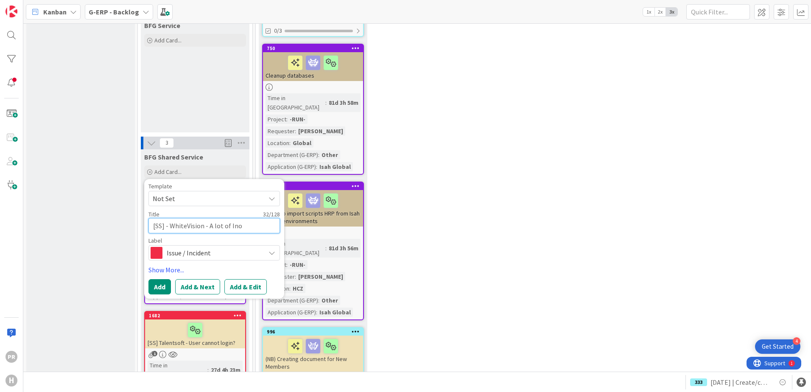
type textarea "x"
type textarea "[SS] - WhiteVision - A lot of Inoi"
type textarea "x"
type textarea "[SS] - WhiteVision - A lot of Ino"
type textarea "x"
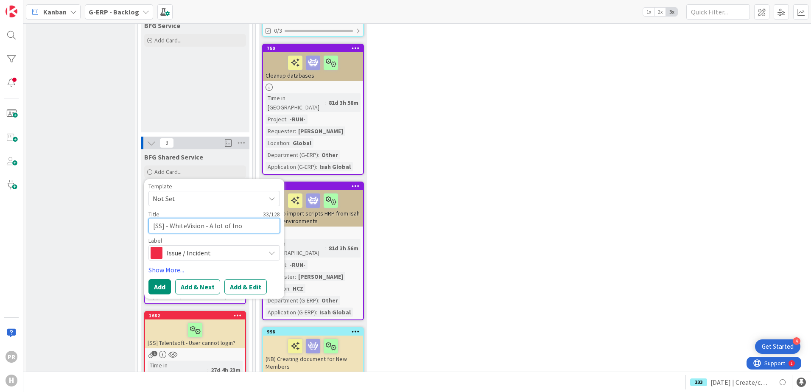
type textarea "[SS] - WhiteVision - A lot of In"
type textarea "x"
type textarea "[SS] - WhiteVision - A lot of Inv"
type textarea "x"
type textarea "[SS] - WhiteVision - A lot of Invo"
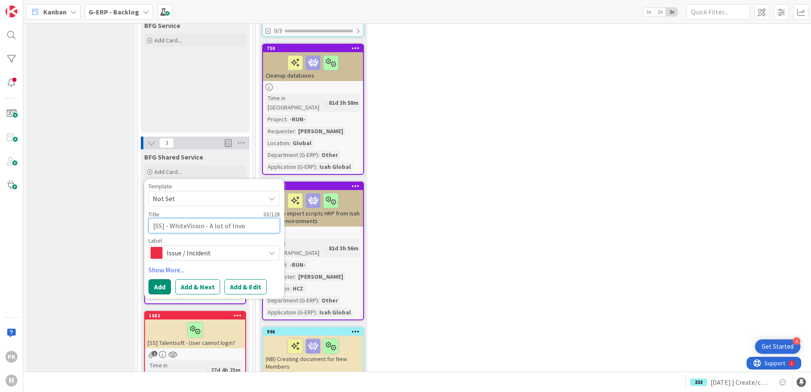
type textarea "x"
type textarea "[SS] - WhiteVision - A lot of Invoi"
type textarea "x"
type textarea "[SS] - WhiteVision - A lot of Invoic"
type textarea "x"
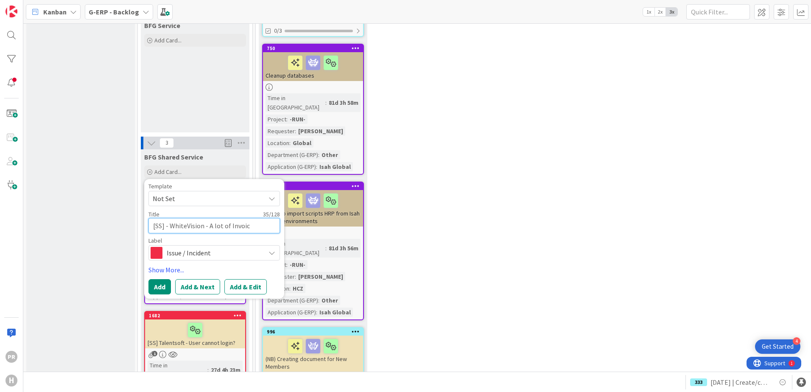
type textarea "[SS] - WhiteVision - A lot of Invoice"
type textarea "x"
type textarea "[SS] - WhiteVision - A lot of Invoices"
type textarea "x"
type textarea "[SS] - WhiteVision - A lot of Invoices"
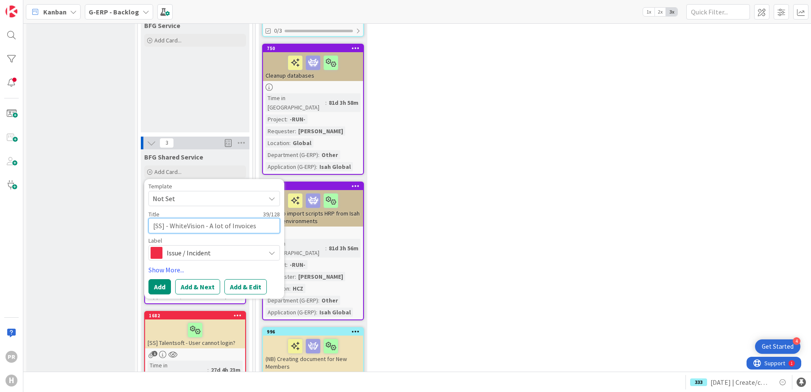
type textarea "x"
type textarea "[SS] - WhiteVision - A lot of Invoices a"
type textarea "x"
type textarea "[SS] - WhiteVision - A lot of Invoices are"
type textarea "x"
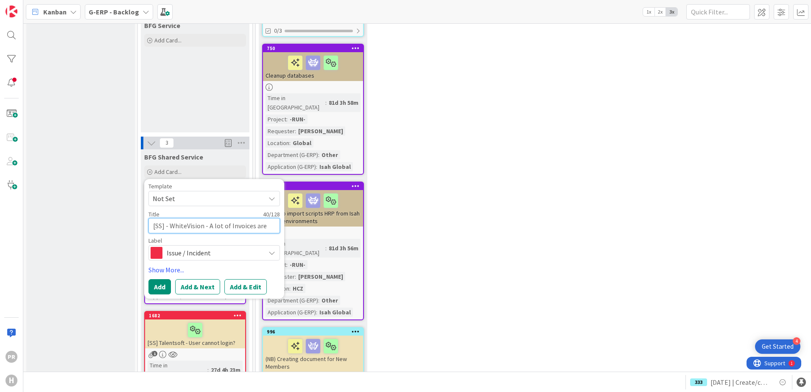
type textarea "[SS] - WhiteVision - A lot of Invoices are"
type textarea "x"
type textarea "[SS] - WhiteVision - A lot of Invoices are bl"
type textarea "x"
type textarea "[SS] - WhiteVision - A lot of Invoices are blo"
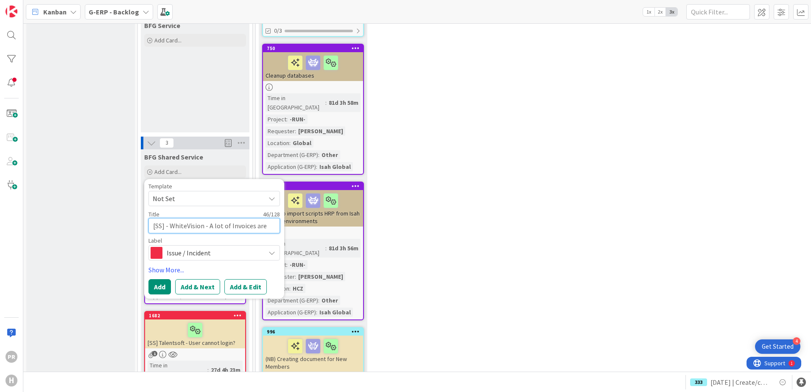
type textarea "x"
type textarea "[SS] - WhiteVision - A lot of Invoices are bloc"
type textarea "x"
type textarea "[SS] - WhiteVision - A lot of Invoices are block"
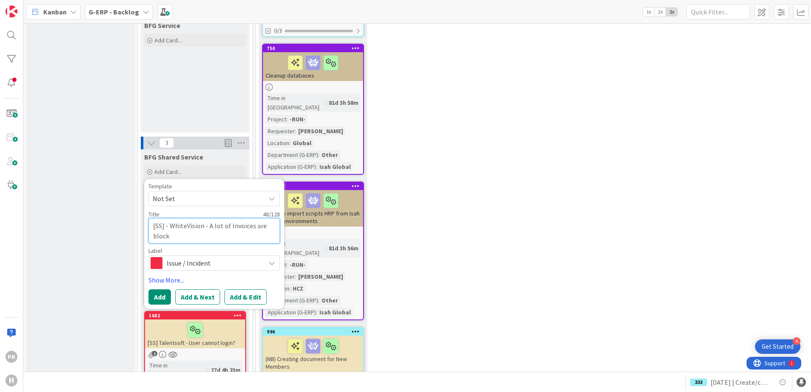
type textarea "x"
type textarea "[SS] - WhiteVision - A lot of Invoices are bloc"
type textarea "x"
type textarea "[SS] - WhiteVision - A lot of Invoices are blo"
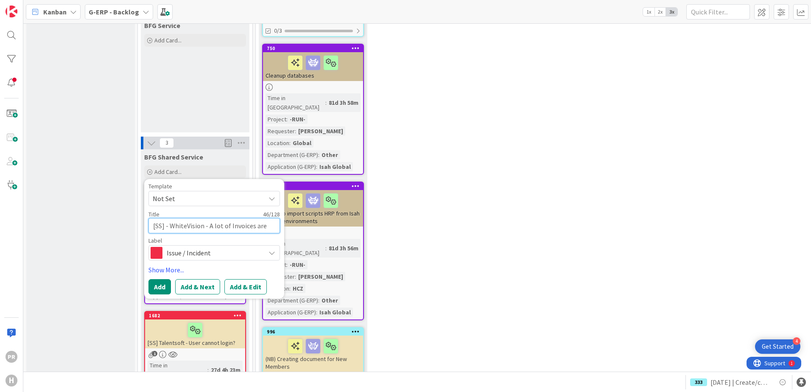
type textarea "x"
type textarea "[SS] - WhiteVision - A lot of Invoices are bl"
type textarea "x"
type textarea "[SS] - WhiteVision - A lot of Invoices are b"
type textarea "x"
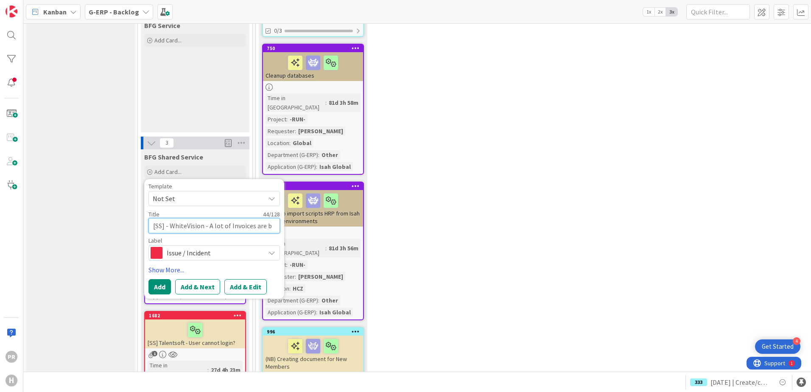
type textarea "[SS] - WhiteVision - A lot of Invoices are"
type textarea "x"
type textarea "[SS] - WhiteVision - A lot of Invoices are B"
type textarea "x"
type textarea "[SS] - WhiteVision - A lot of Invoices are Bl"
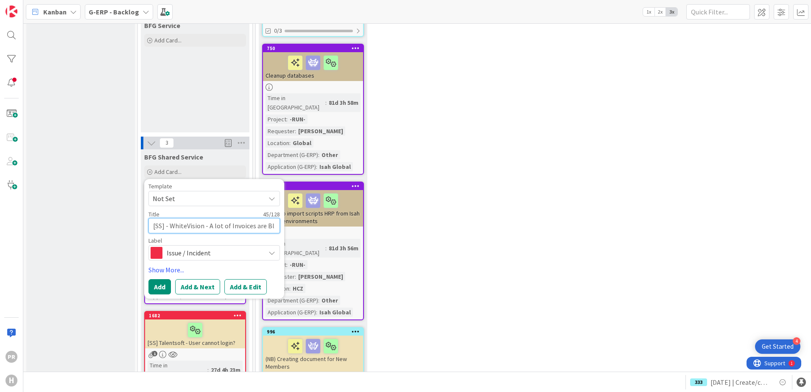
type textarea "x"
type textarea "[SS] - WhiteVision - A lot of Invoices are Blo"
type textarea "x"
type textarea "[SS] - WhiteVision - A lot of Invoices are Bloc"
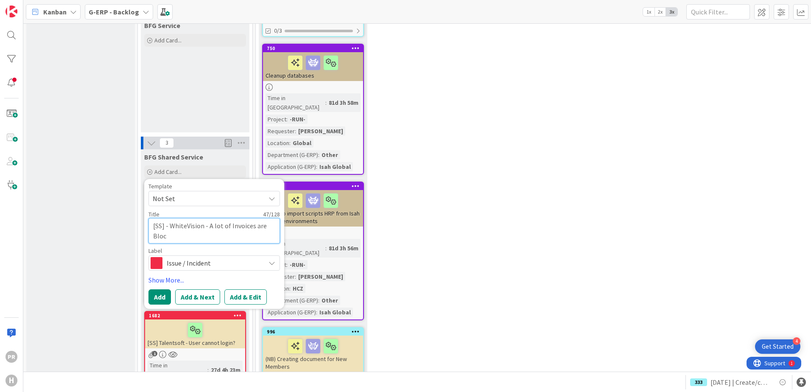
type textarea "x"
type textarea "[SS] - WhiteVision - A lot of Invoices are Block"
type textarea "x"
type textarea "[SS] - WhiteVision - A lot of Invoices are Blocke"
type textarea "x"
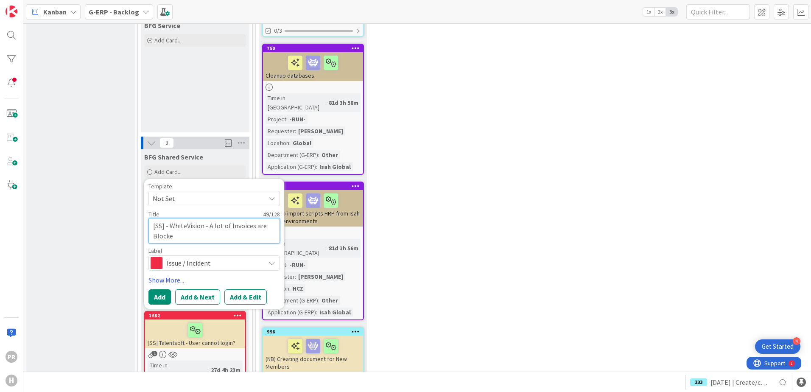
type textarea "[SS] - WhiteVision - A lot of Invoices are Blocked"
type textarea "x"
type textarea "[SS] - WhiteVision - A lot of Invoices are Blocked/"
type textarea "x"
type textarea "[SS] - WhiteVision - A lot of Invoices are Blocked/S"
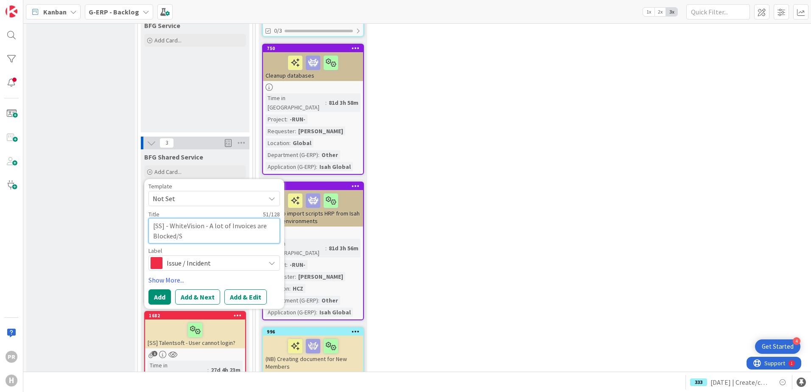
type textarea "x"
type textarea "[SS] - WhiteVision - A lot of Invoices are Blocked/St"
type textarea "x"
type textarea "[SS] - WhiteVision - A lot of Invoices are Blocked/Stu"
type textarea "x"
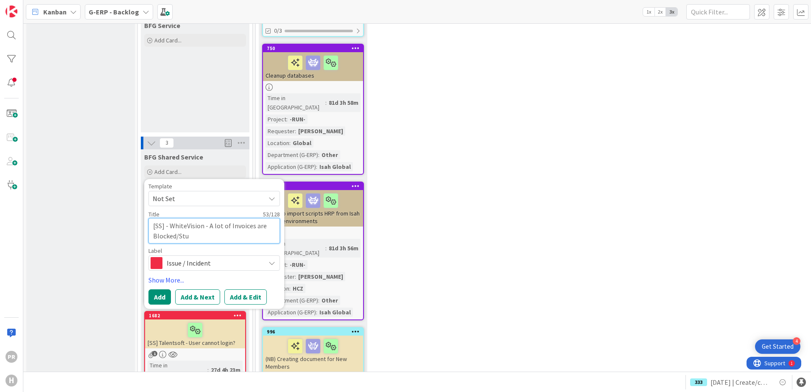
type textarea "[SS] - WhiteVision - A lot of Invoices are Blocked/Stuc"
type textarea "x"
type textarea "[SS] - WhiteVision - A lot of Invoices are Blocked/Stuck"
type textarea "x"
type textarea "[SS] - WhiteVision - A lot of Invoices are Blocked/Stuck"
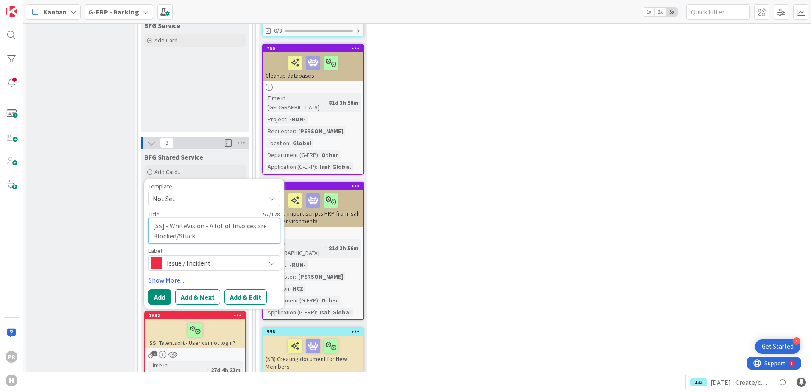
type textarea "x"
type textarea "[SS] - WhiteVision - A lot of Invoices are Blocked/Stuck i"
type textarea "x"
type textarea "[SS] - WhiteVision - A lot of Invoices are Blocked/Stuck in"
type textarea "x"
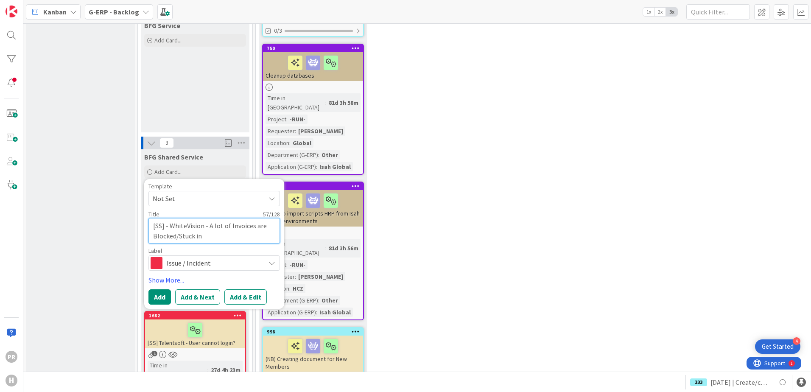
type textarea "[SS] - WhiteVision - A lot of Invoices are Blocked/Stuck in"
type textarea "x"
type textarea "[SS] - WhiteVision - A lot of Invoices are Blocked/Stuck in W"
type textarea "x"
type textarea "[SS] - WhiteVision - A lot of Invoices are Blocked/Stuck in Wo"
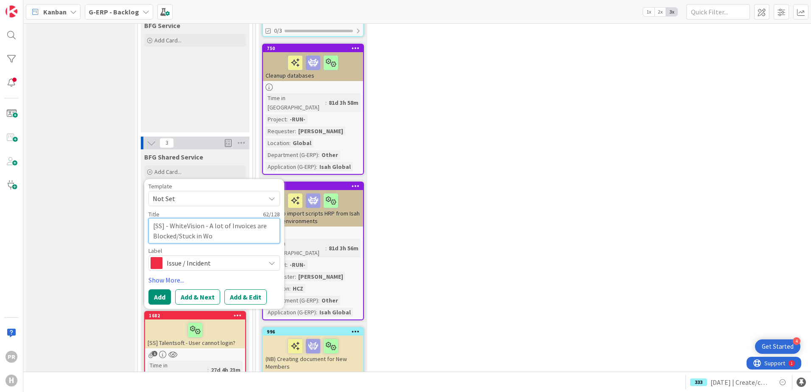
type textarea "x"
type textarea "[SS] - WhiteVision - A lot of Invoices are Blocked/Stuck in Wor"
type textarea "x"
type textarea "[SS] - WhiteVision - A lot of Invoices are Blocked/Stuck in Work"
type textarea "x"
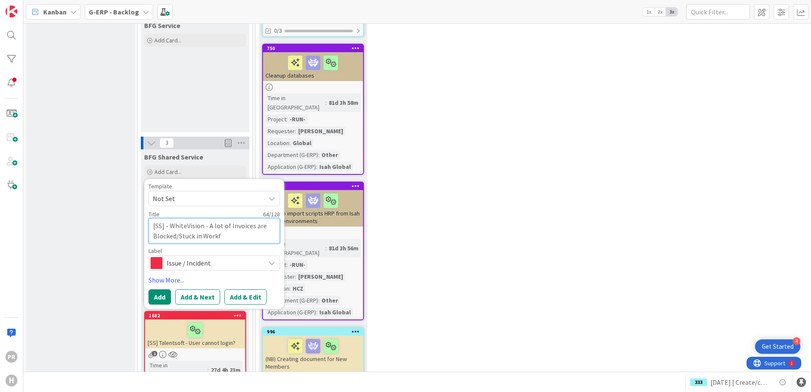
type textarea "[SS] - WhiteVision - A lot of Invoices are Blocked/Stuck in Workfl"
type textarea "x"
type textarea "[SS] - WhiteVision - A lot of Invoices are Blocked/Stuck in Workflo"
type textarea "x"
type textarea "[SS] - WhiteVision - A lot of Invoices are Blocked/Stuck in Workflow"
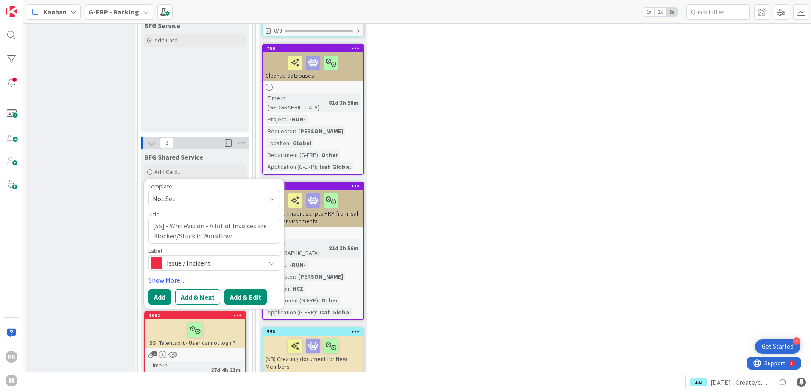
click at [235, 289] on button "Add & Edit" at bounding box center [246, 296] width 42 height 15
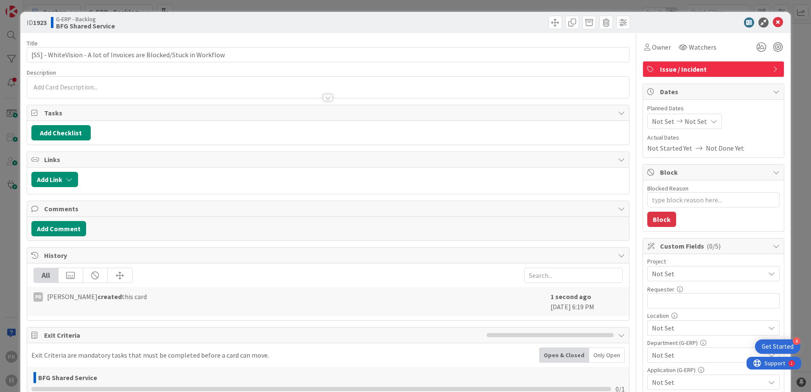
type textarea "x"
click at [157, 87] on div at bounding box center [328, 87] width 602 height 21
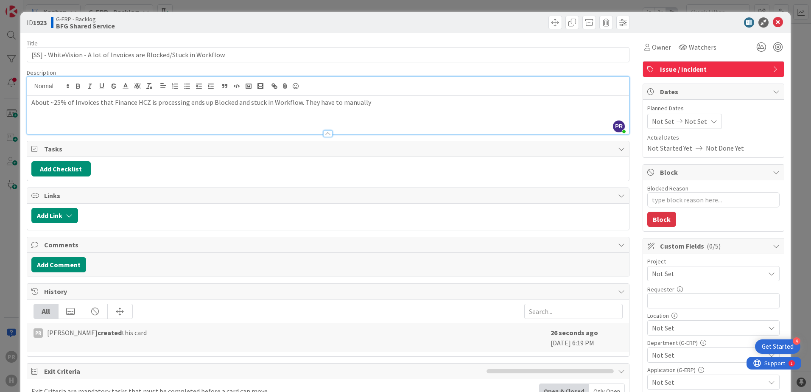
click at [376, 104] on p "About ~25% of Invoices that Finance HCZ is processing ends up Blocked and stuck…" at bounding box center [328, 103] width 594 height 10
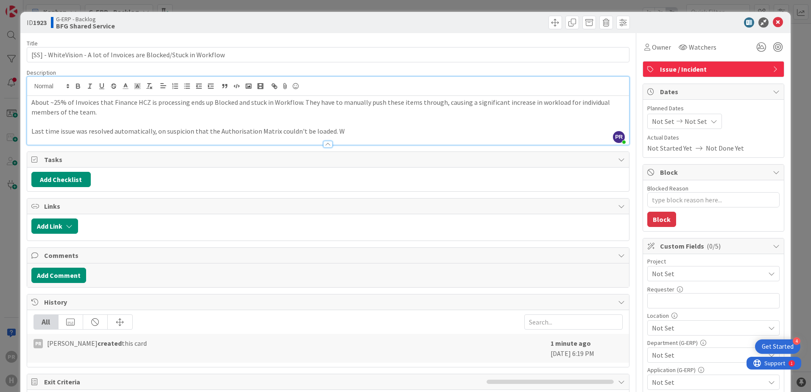
click at [150, 131] on p "Last time issue was resolved automatically, on suspicion that the Authorisation…" at bounding box center [328, 131] width 594 height 10
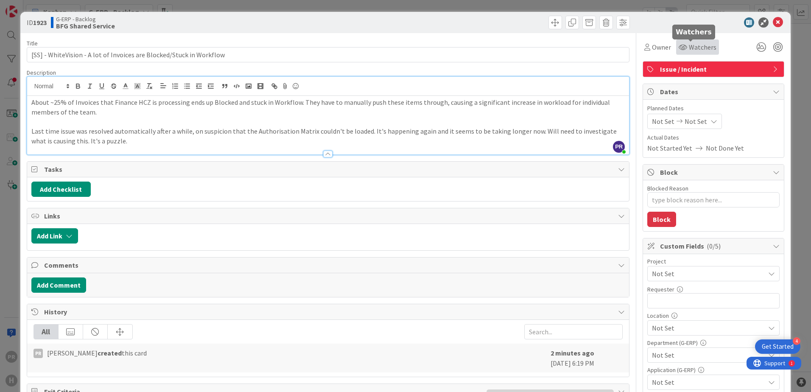
click at [691, 46] on span "Watchers" at bounding box center [703, 47] width 28 height 10
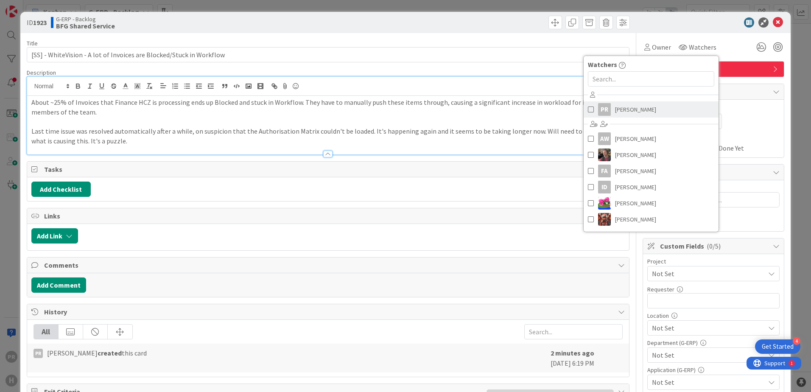
click at [620, 108] on span "[PERSON_NAME]" at bounding box center [635, 109] width 41 height 13
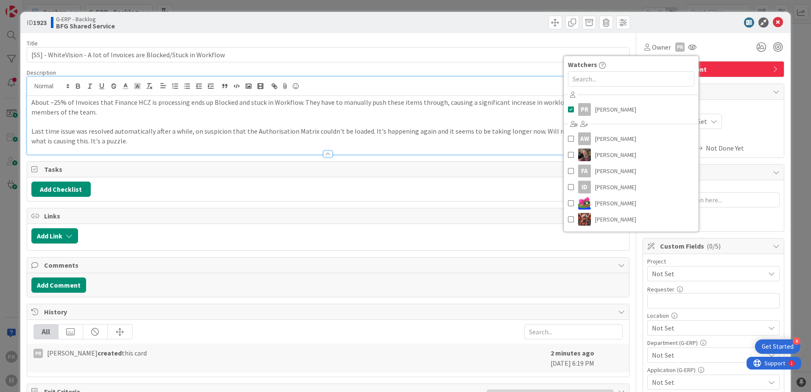
click at [475, 41] on div "Title 68 / 128" at bounding box center [328, 43] width 603 height 8
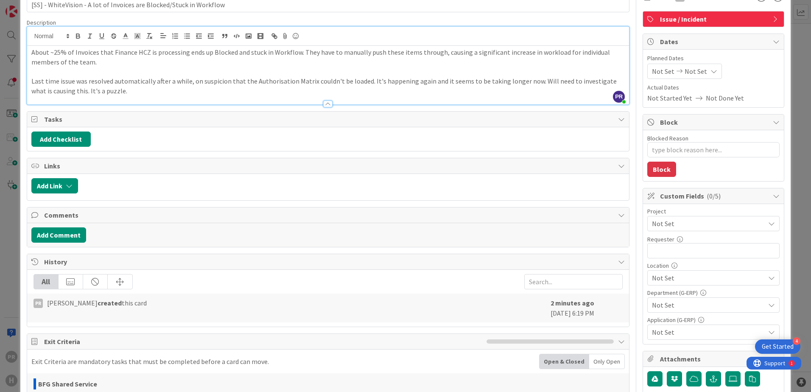
scroll to position [85, 0]
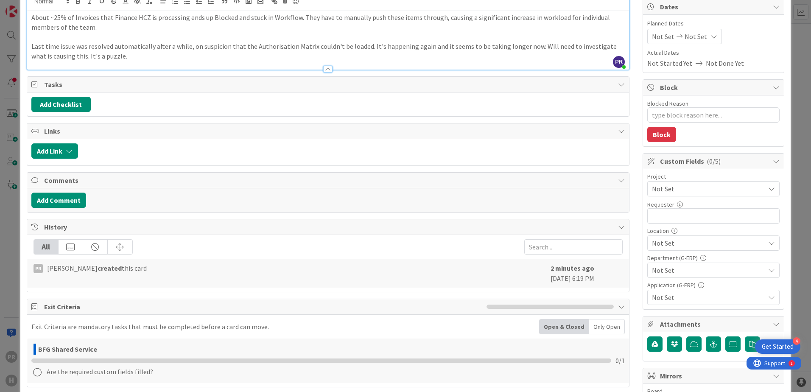
click at [689, 190] on span "Not Set" at bounding box center [706, 189] width 109 height 12
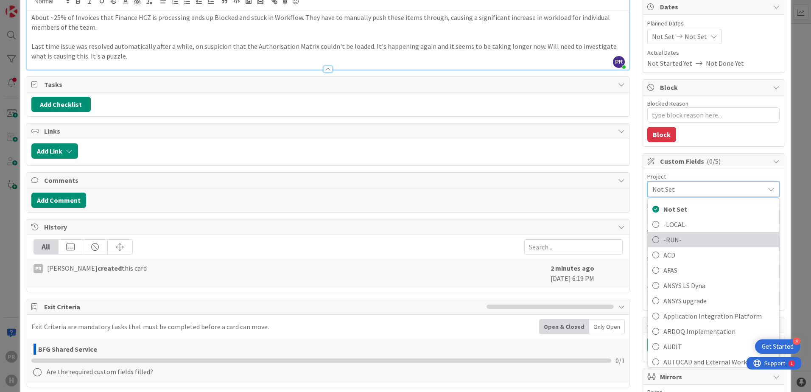
click at [678, 236] on span "-RUN-" at bounding box center [719, 239] width 111 height 13
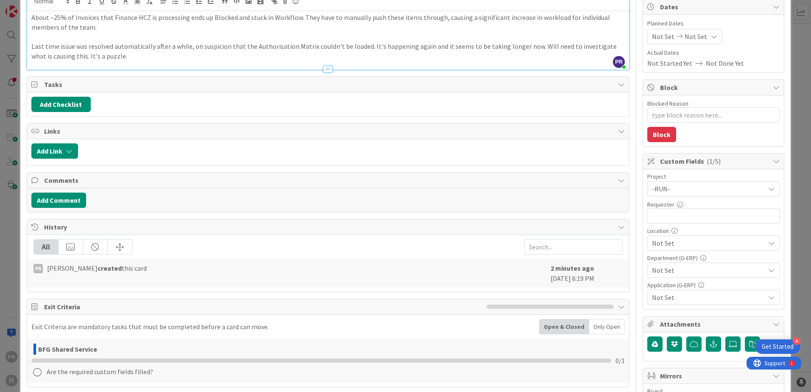
type textarea "x"
click at [677, 216] on input "text" at bounding box center [714, 215] width 132 height 15
type input "[PERSON_NAME]"
click at [678, 241] on span "Not Set" at bounding box center [708, 243] width 113 height 10
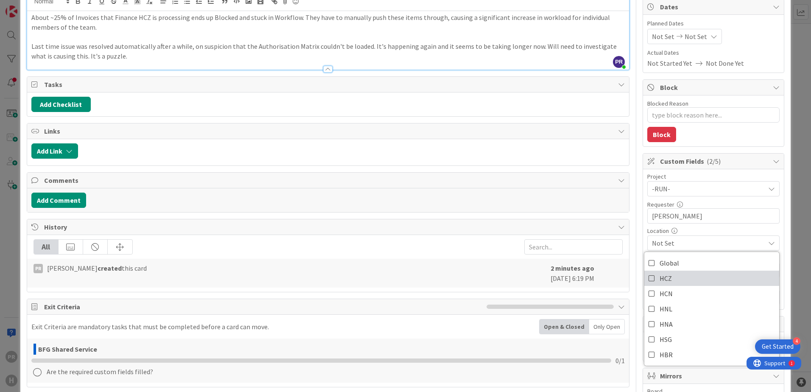
click at [668, 274] on link "HCZ" at bounding box center [712, 278] width 135 height 15
click at [665, 262] on span "Global" at bounding box center [670, 263] width 20 height 13
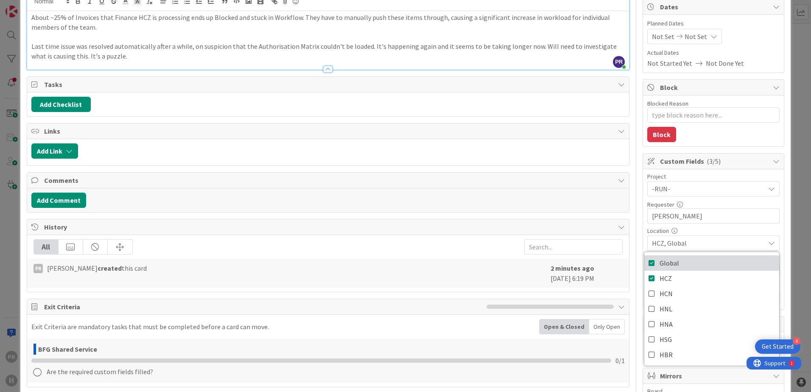
click at [665, 265] on span "Global" at bounding box center [670, 263] width 20 height 13
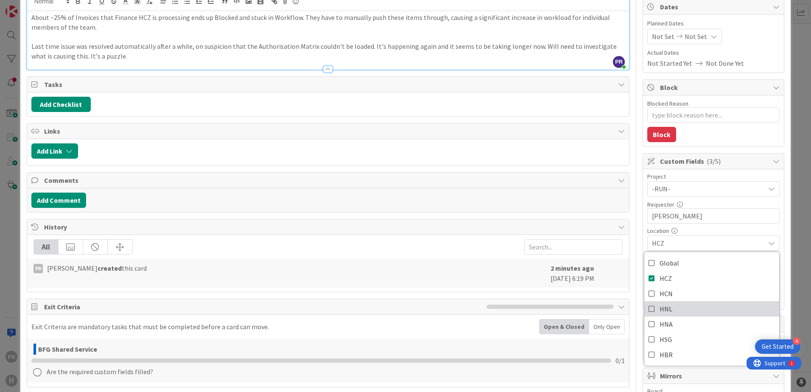
click at [661, 304] on span "HNL" at bounding box center [666, 309] width 13 height 13
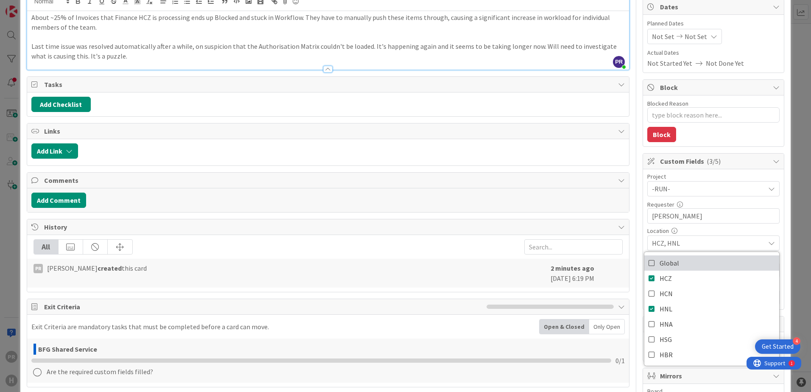
click at [669, 266] on span "Global" at bounding box center [670, 263] width 20 height 13
click at [666, 278] on link "HCZ" at bounding box center [712, 278] width 135 height 15
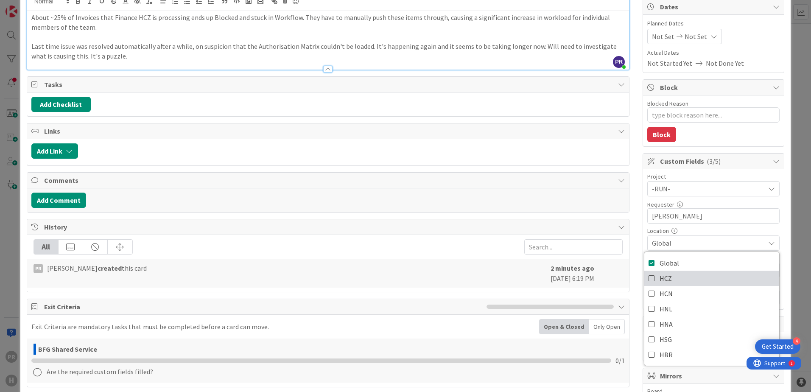
click at [660, 278] on span "HCZ" at bounding box center [666, 278] width 12 height 13
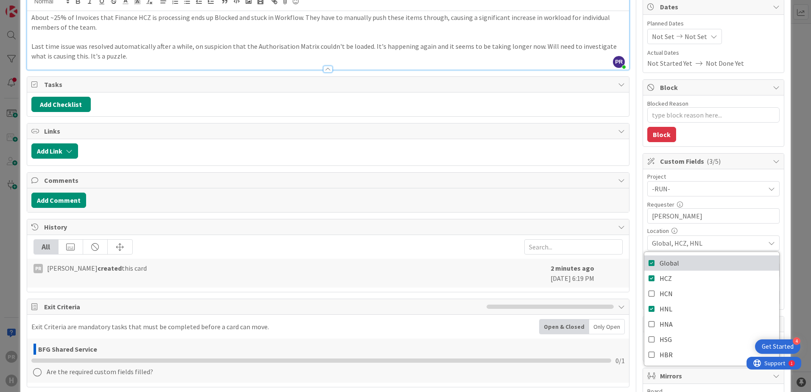
click at [668, 264] on span "Global" at bounding box center [670, 263] width 20 height 13
click at [698, 243] on span "HCZ, HNL" at bounding box center [708, 243] width 113 height 10
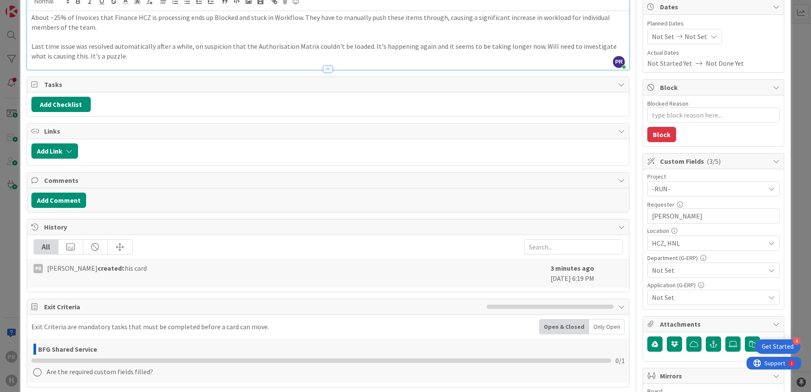
click at [693, 272] on span "Not Set" at bounding box center [708, 270] width 113 height 10
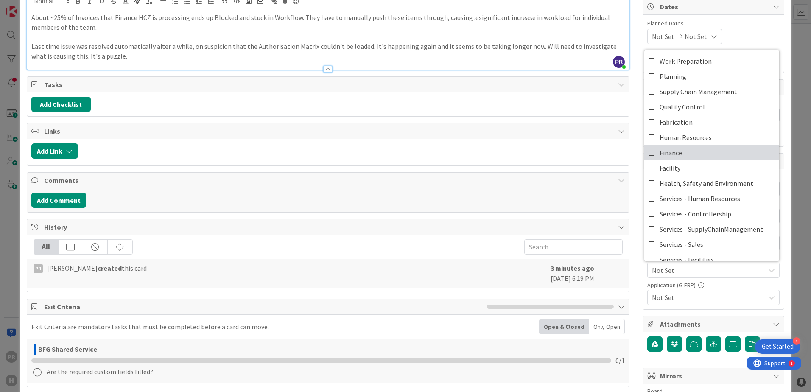
click at [673, 151] on span "Finance" at bounding box center [671, 152] width 22 height 13
click at [689, 296] on span "Not Set" at bounding box center [708, 297] width 113 height 10
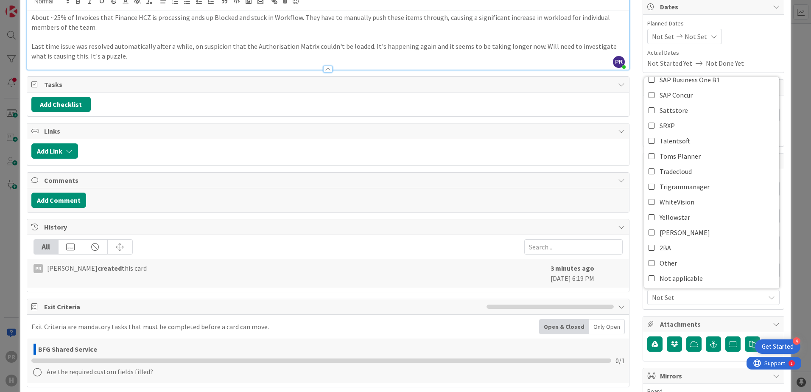
scroll to position [391, 0]
click at [682, 202] on span "WhiteVision" at bounding box center [677, 201] width 35 height 13
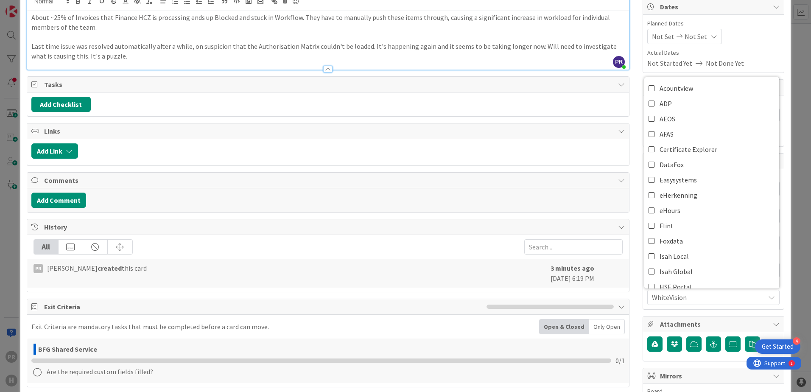
click at [711, 298] on span "WhiteVision" at bounding box center [708, 297] width 113 height 10
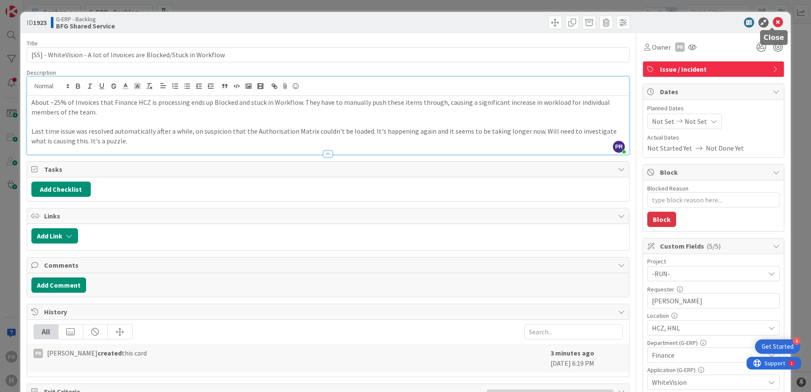
click at [775, 23] on icon at bounding box center [778, 22] width 10 height 10
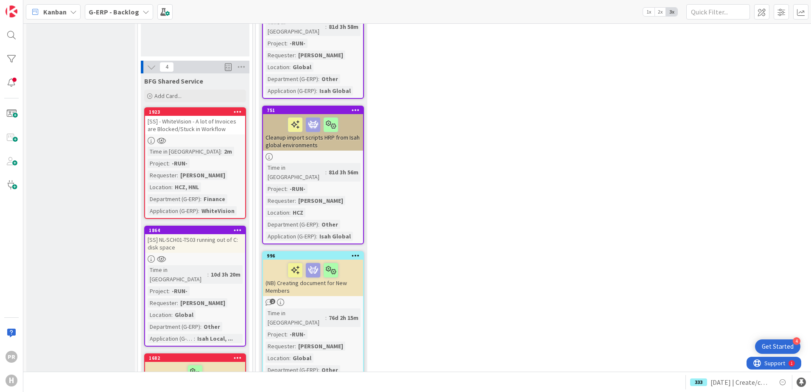
scroll to position [679, 0]
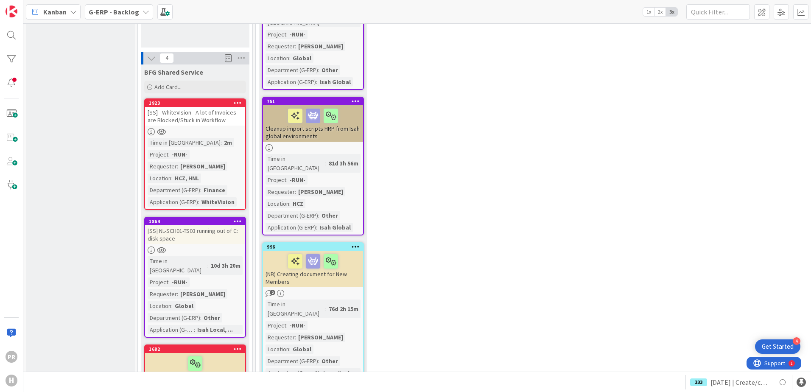
click at [208, 107] on div "[SS] - WhiteVision - A lot of Invoices are Blocked/Stuck in Workflow" at bounding box center [195, 116] width 100 height 19
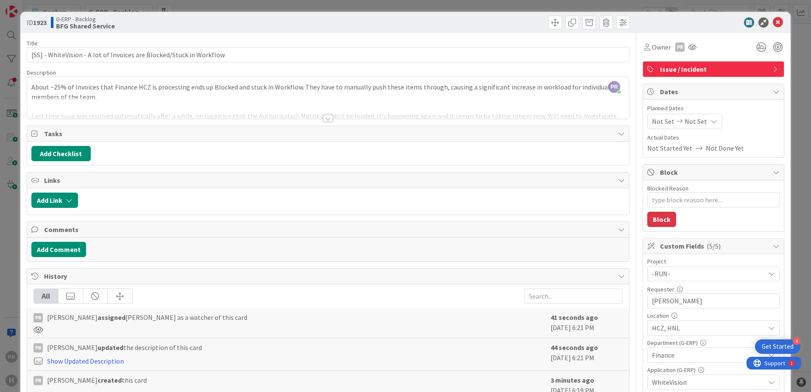
click at [326, 118] on div at bounding box center [327, 118] width 9 height 7
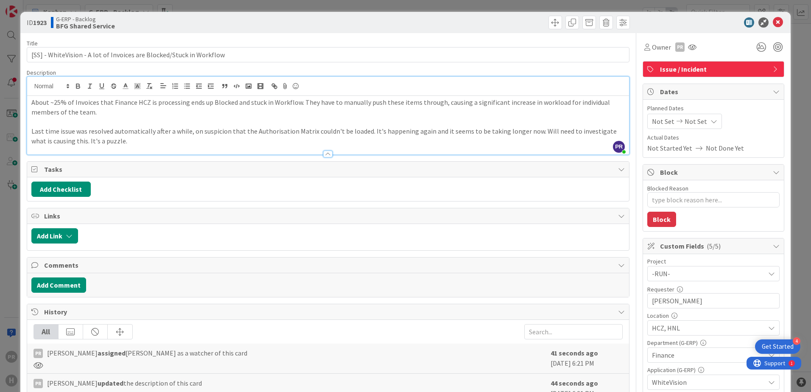
click at [294, 102] on p "About ~25% of Invoices that Finance HCZ is processing ends up Blocked and stuck…" at bounding box center [328, 107] width 594 height 19
click at [87, 105] on p "About ~25% of Invoices that Finance HCZ is processing ends up Blocked and stuck…" at bounding box center [328, 107] width 594 height 19
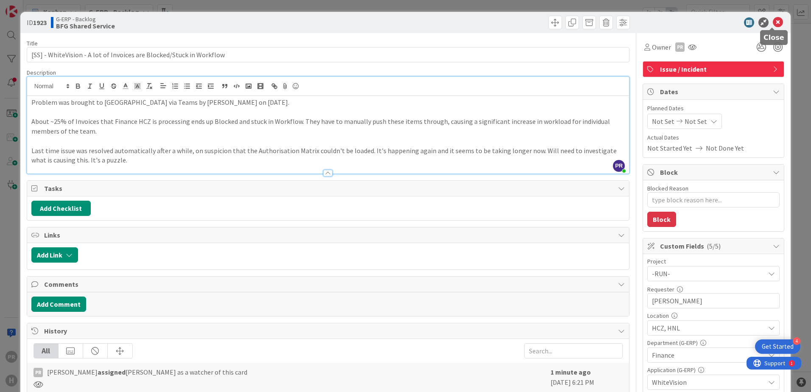
click at [773, 21] on icon at bounding box center [778, 22] width 10 height 10
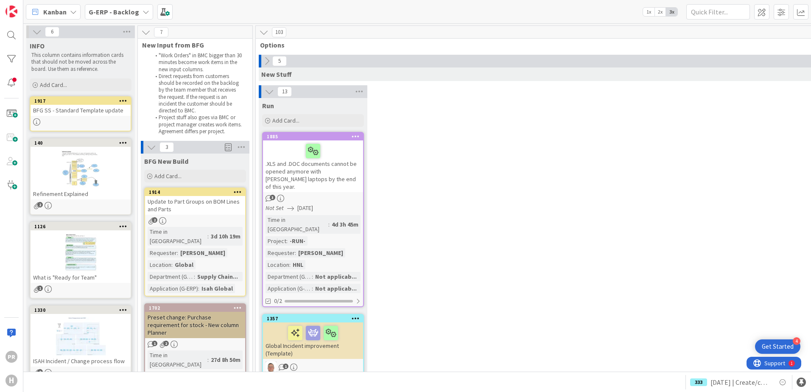
click at [135, 16] on b "G-ERP - Backlog" at bounding box center [114, 12] width 51 height 8
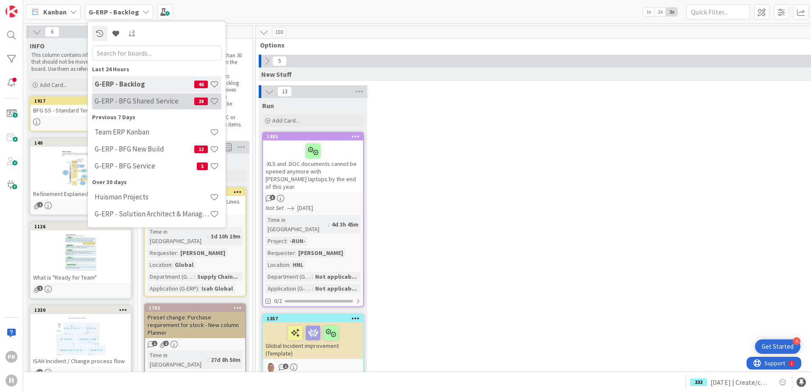
click at [140, 98] on h4 "G-ERP - BFG Shared Service" at bounding box center [145, 101] width 100 height 8
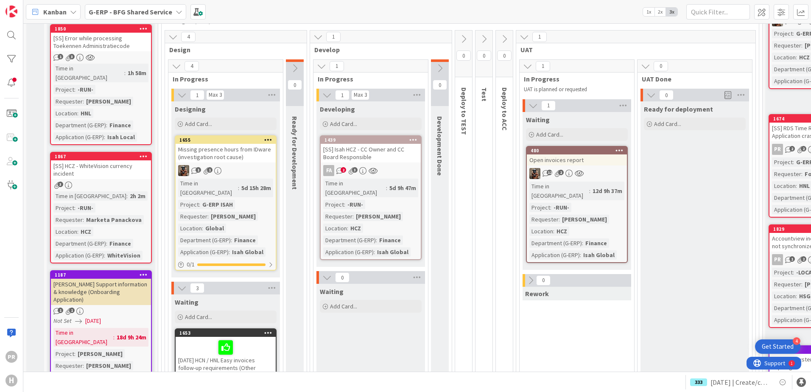
scroll to position [85, 0]
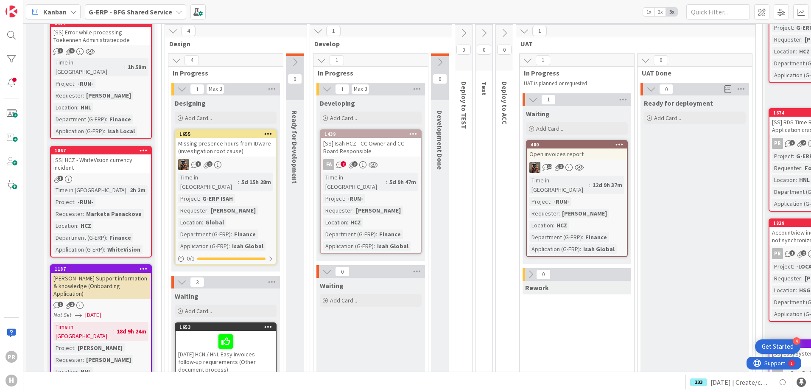
click at [105, 155] on div "[SS] HCZ - WhiteVision currency incident" at bounding box center [101, 163] width 100 height 19
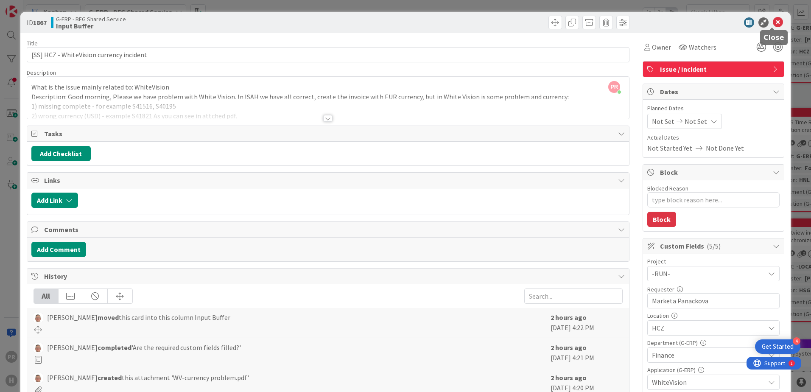
click at [775, 22] on icon at bounding box center [778, 22] width 10 height 10
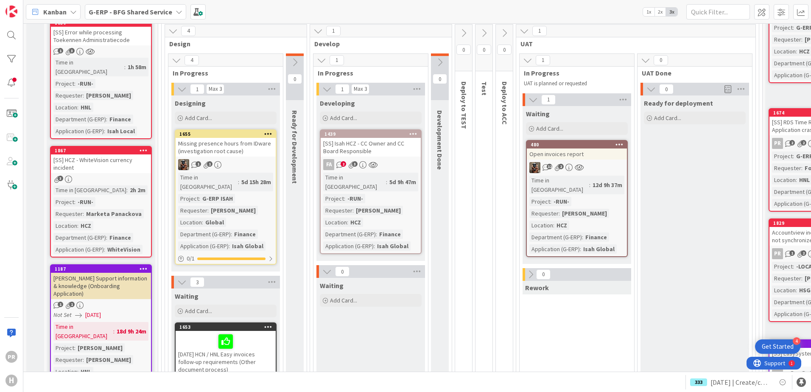
click at [109, 38] on div "[SS] Error while processing Toekennen Administratiecode" at bounding box center [101, 36] width 100 height 19
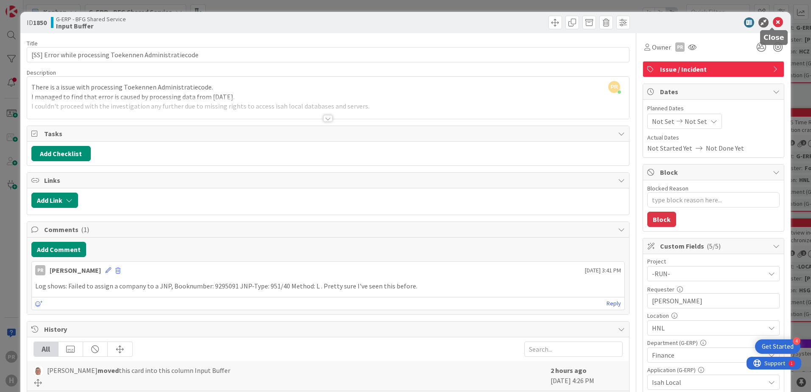
click at [773, 23] on icon at bounding box center [778, 22] width 10 height 10
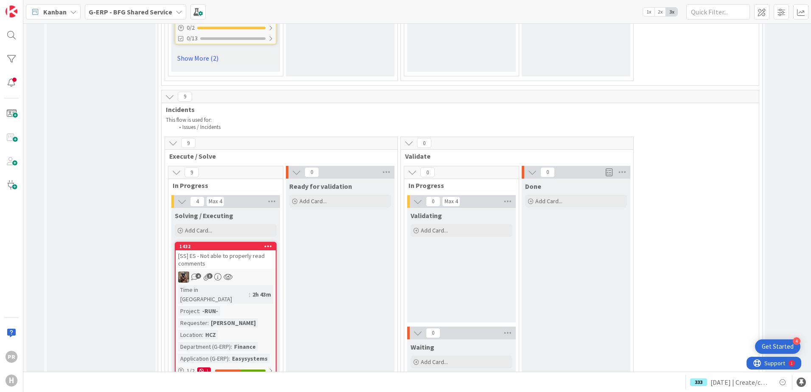
scroll to position [3310, 0]
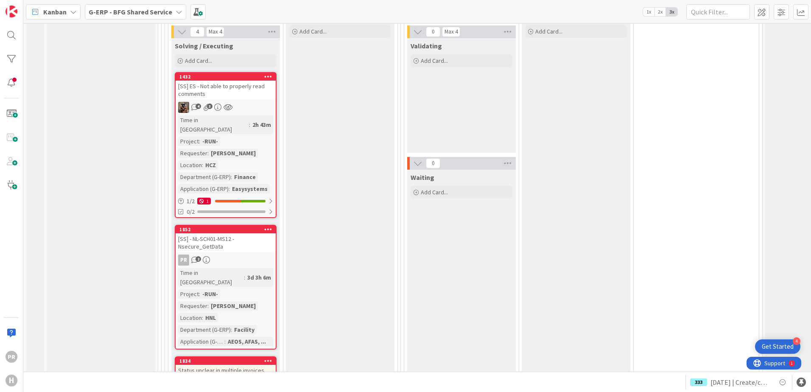
click at [230, 233] on div "[SS] - NL-SCH01-MS12 - Nsecure_GetData" at bounding box center [226, 242] width 100 height 19
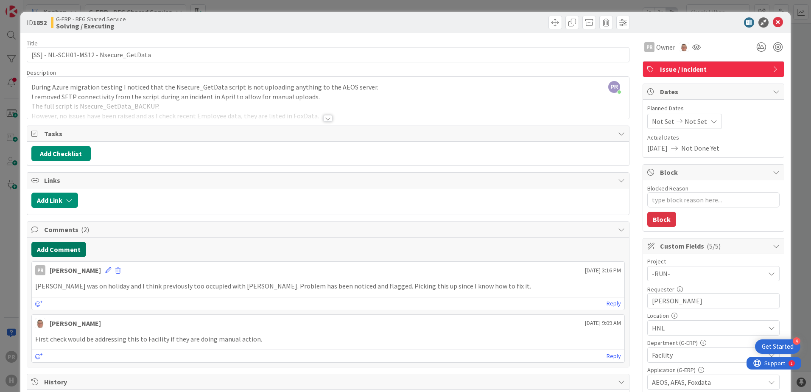
click at [79, 251] on button "Add Comment" at bounding box center [58, 249] width 55 height 15
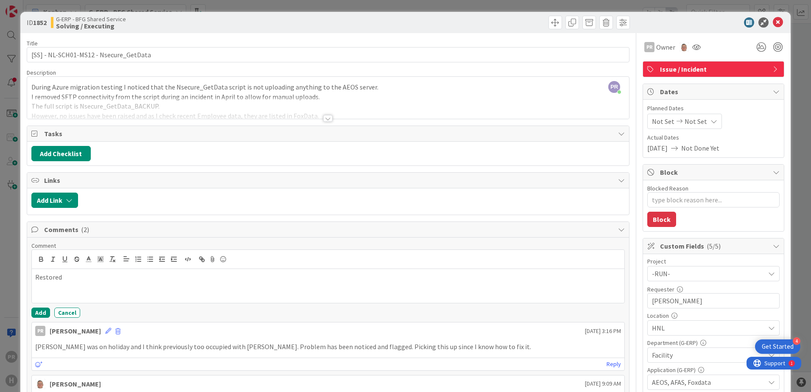
click at [79, 107] on div at bounding box center [328, 108] width 602 height 22
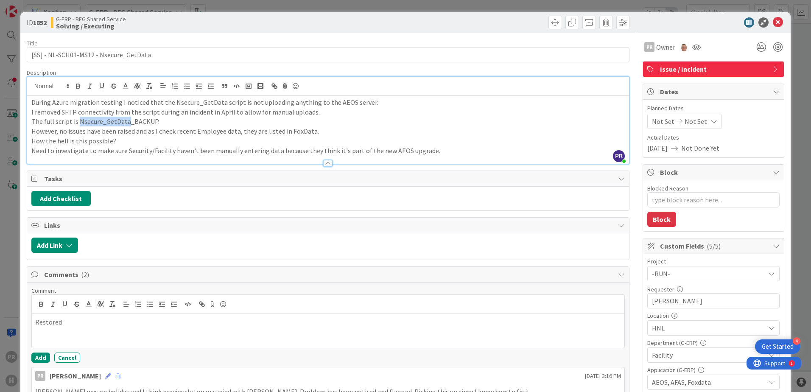
drag, startPoint x: 77, startPoint y: 121, endPoint x: 126, endPoint y: 126, distance: 49.1
click at [126, 126] on p "The full script is Nsecure_GetData_BACKUP." at bounding box center [328, 122] width 594 height 10
copy p "Nsecure_GetData"
click at [102, 325] on p "Restored" at bounding box center [328, 322] width 586 height 10
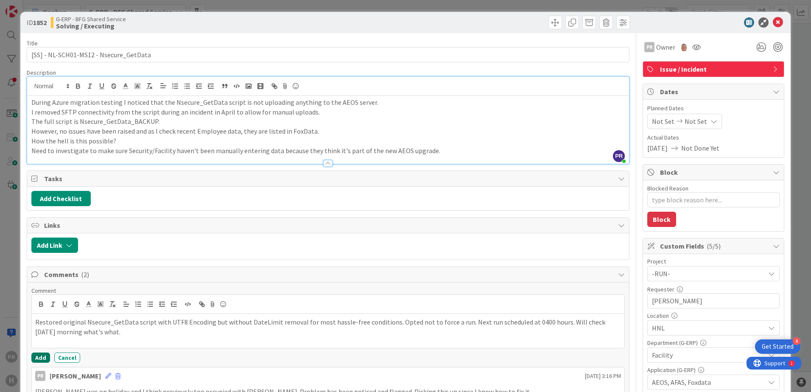
click at [44, 354] on button "Add" at bounding box center [40, 358] width 19 height 10
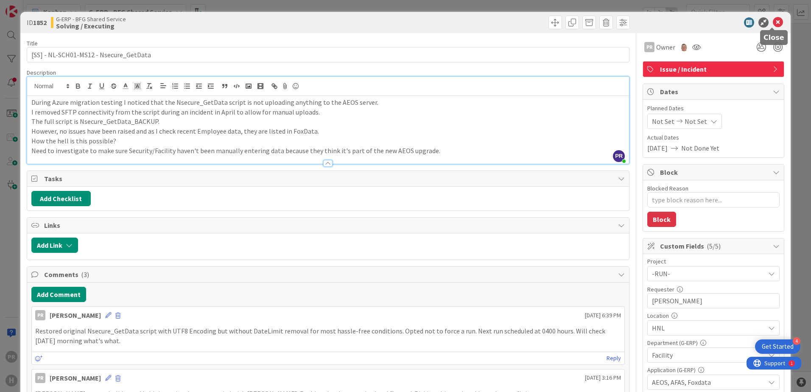
drag, startPoint x: 774, startPoint y: 21, endPoint x: 511, endPoint y: 22, distance: 263.5
click at [774, 21] on icon at bounding box center [778, 22] width 10 height 10
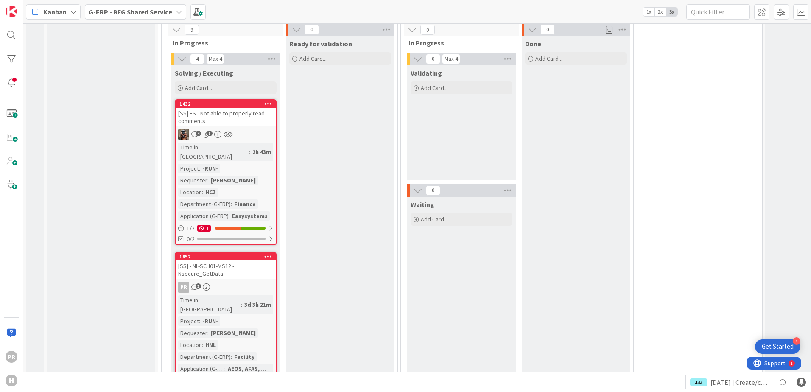
scroll to position [3268, 0]
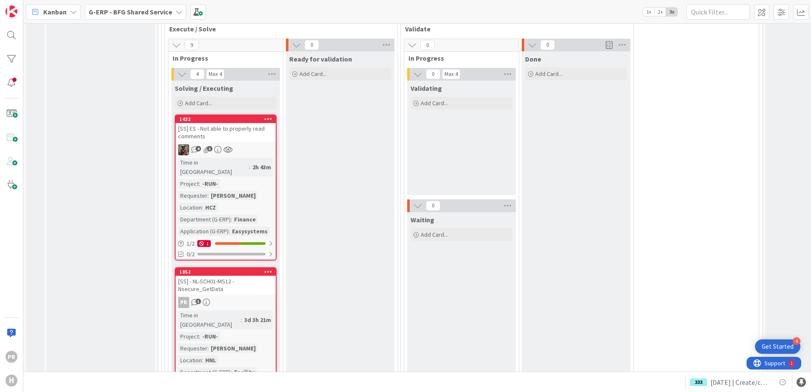
click at [129, 12] on b "G-ERP - BFG Shared Service" at bounding box center [131, 12] width 84 height 8
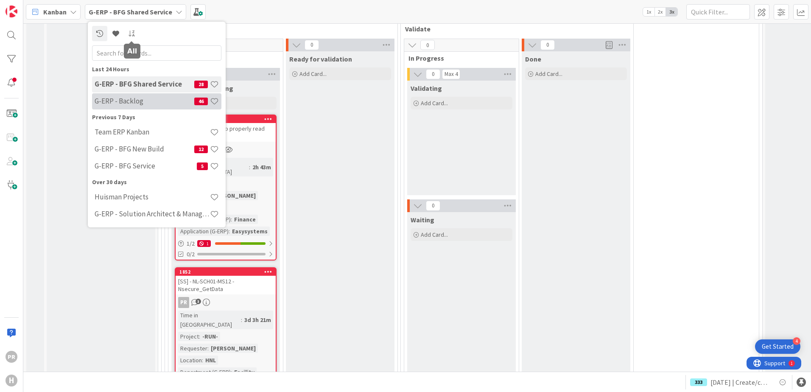
scroll to position [0, 0]
click at [143, 107] on div "G-ERP - Backlog 46" at bounding box center [156, 101] width 129 height 16
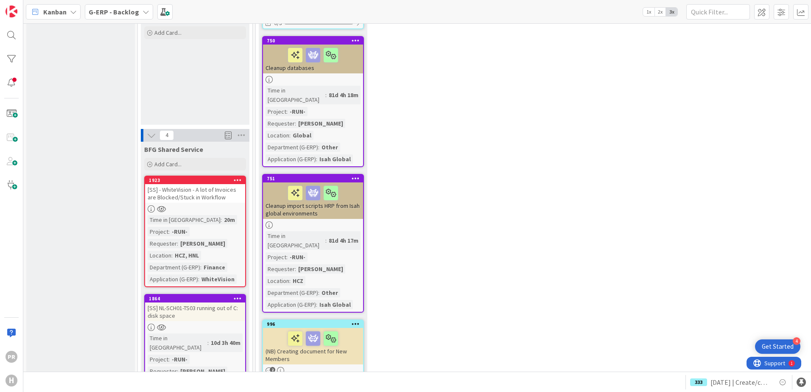
scroll to position [594, 0]
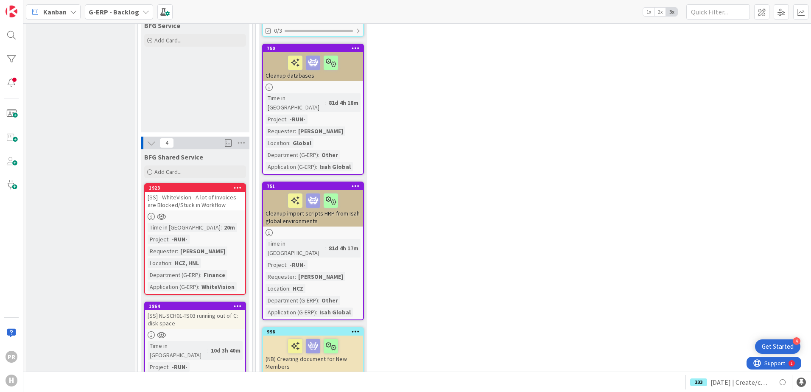
click at [225, 192] on div "[SS] - WhiteVision - A lot of Invoices are Blocked/Stuck in Workflow" at bounding box center [195, 201] width 100 height 19
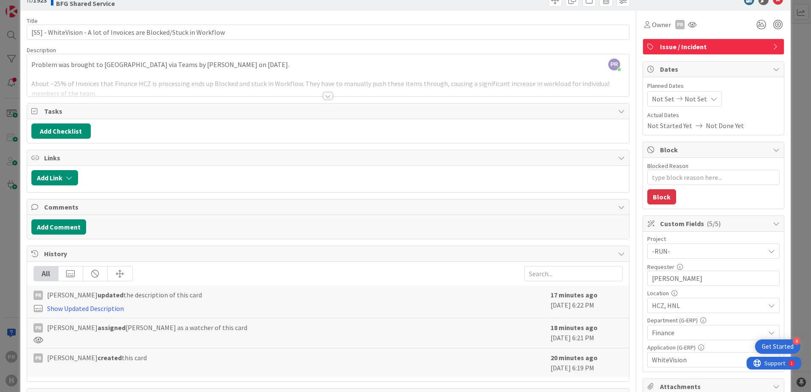
scroll to position [42, 0]
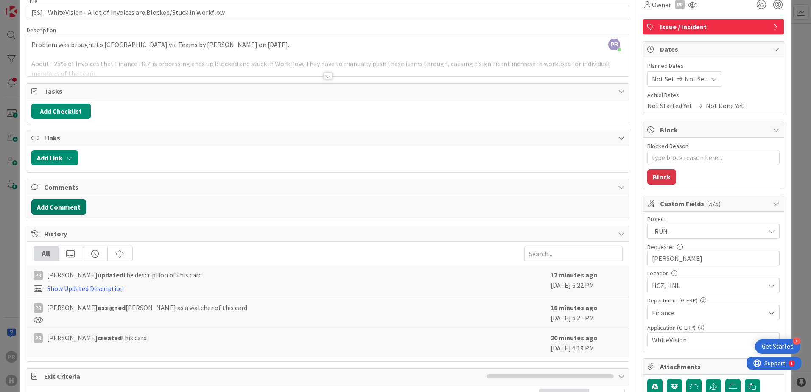
click at [79, 205] on button "Add Comment" at bounding box center [58, 206] width 55 height 15
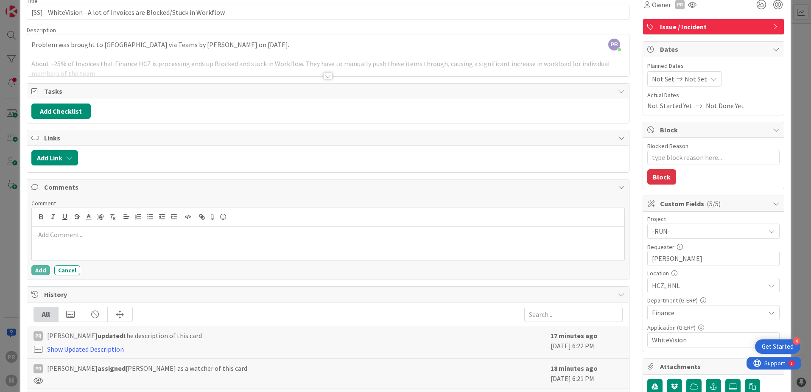
click at [95, 233] on p at bounding box center [328, 235] width 586 height 10
click at [161, 244] on div at bounding box center [328, 244] width 593 height 34
click at [39, 272] on button "Add" at bounding box center [40, 270] width 19 height 10
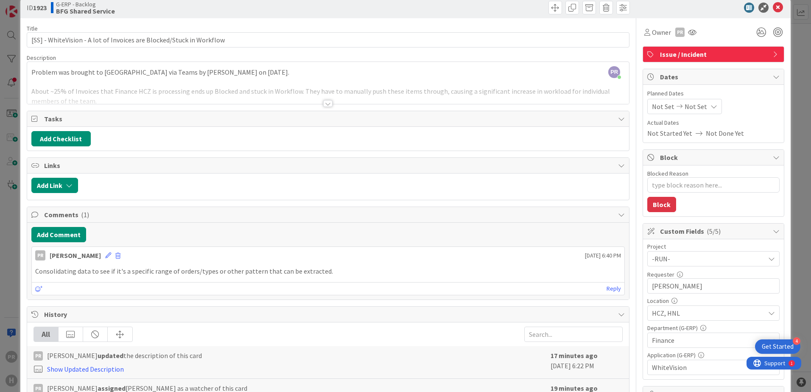
scroll to position [0, 0]
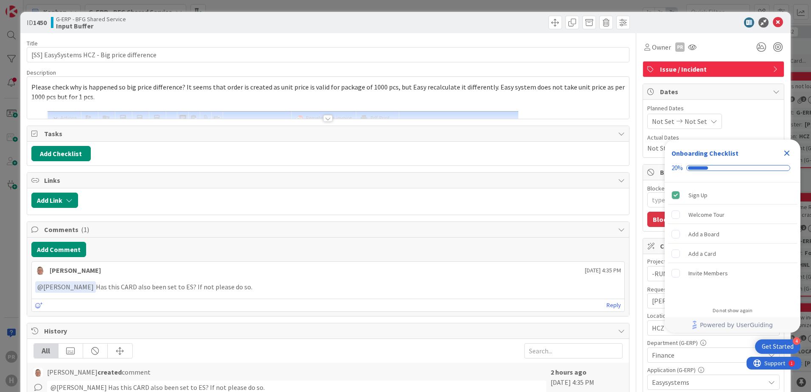
type textarea "x"
click at [326, 118] on div at bounding box center [327, 118] width 9 height 7
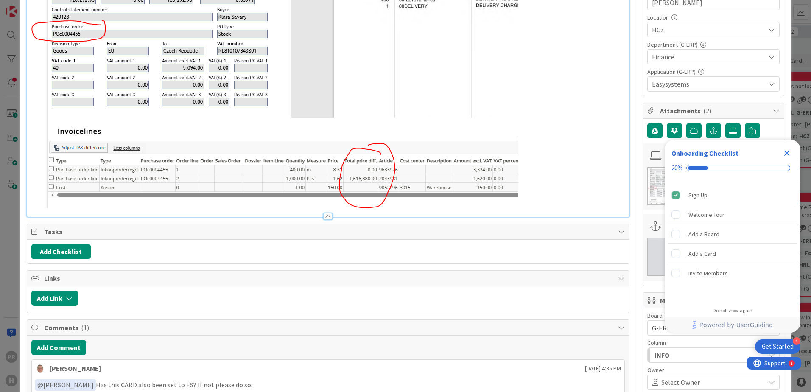
scroll to position [382, 0]
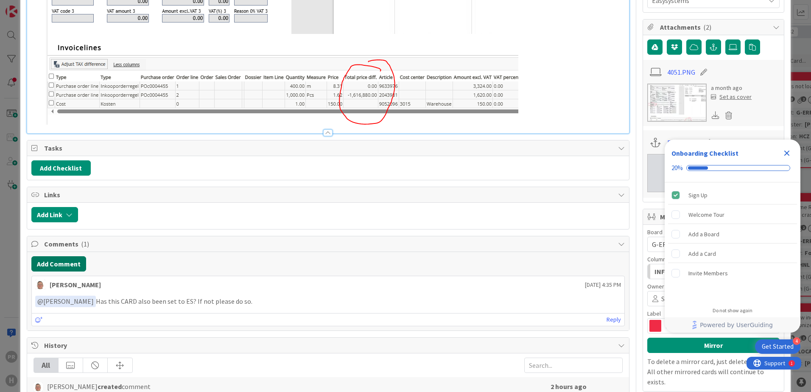
click at [68, 264] on button "Add Comment" at bounding box center [58, 263] width 55 height 15
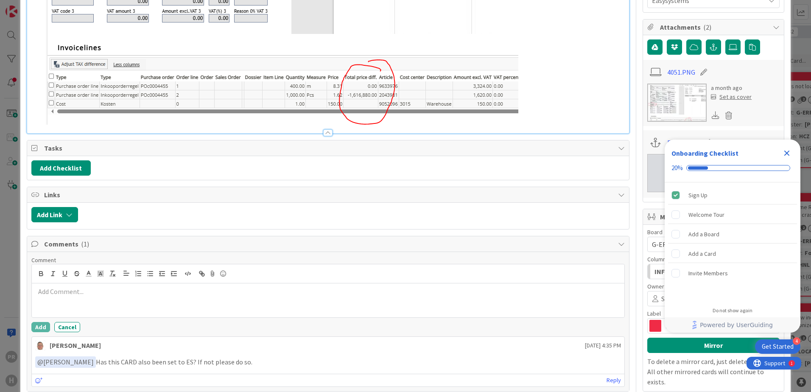
click at [90, 297] on div at bounding box center [328, 300] width 593 height 34
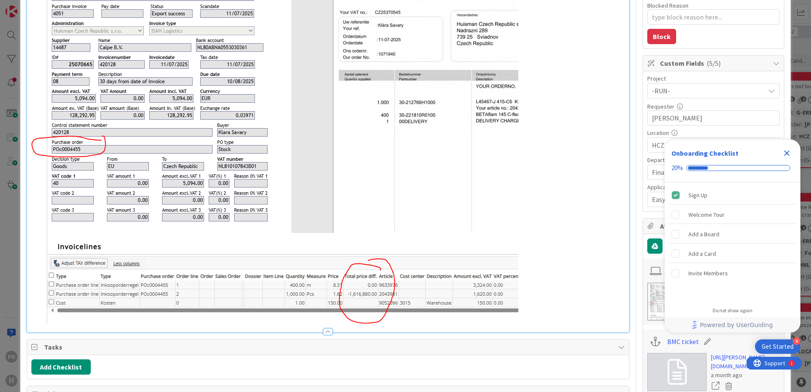
scroll to position [340, 0]
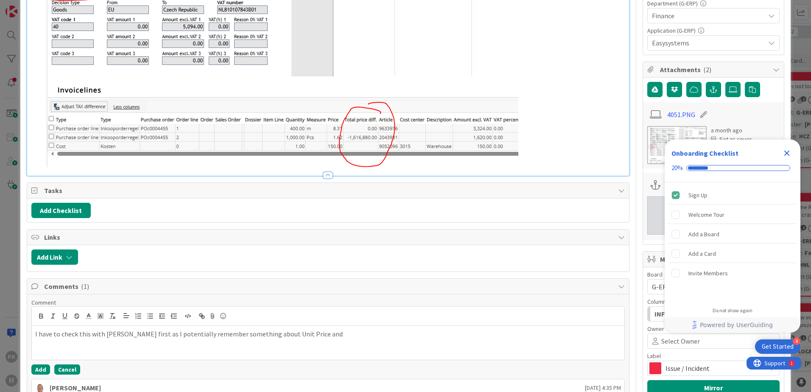
click at [71, 370] on button "Cancel" at bounding box center [67, 370] width 26 height 10
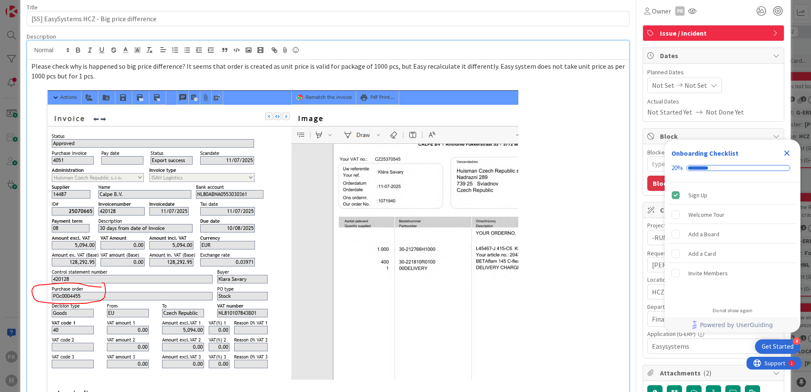
scroll to position [0, 0]
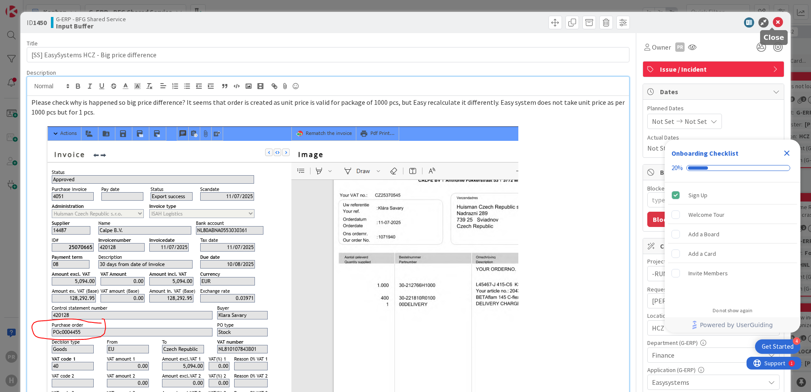
click at [775, 22] on icon at bounding box center [778, 22] width 10 height 10
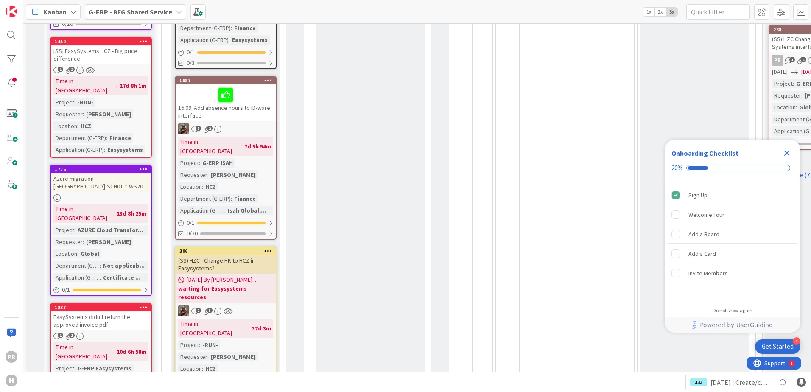
scroll to position [509, 0]
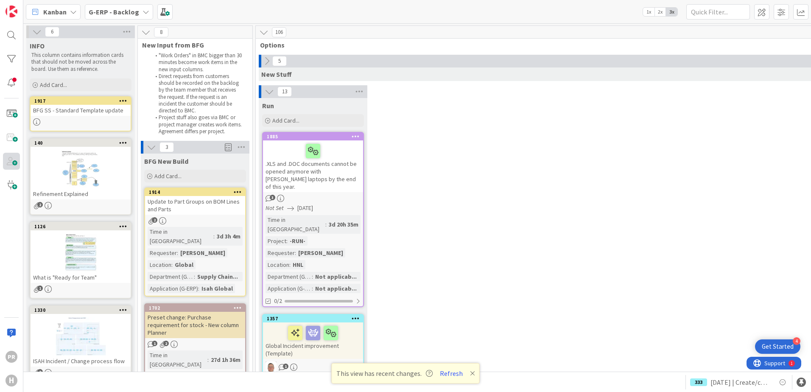
scroll to position [6334, 0]
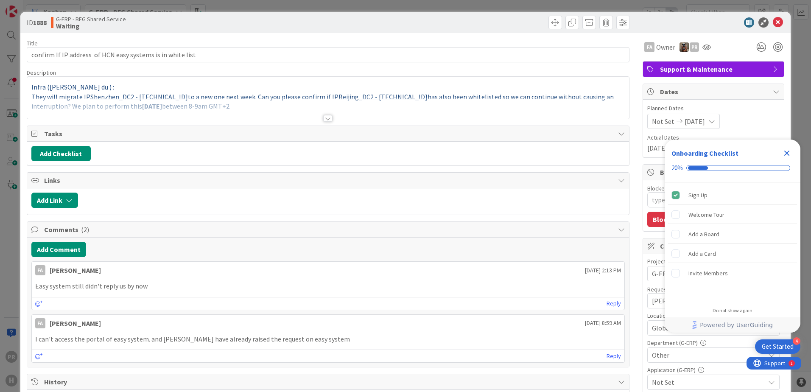
type textarea "x"
click at [78, 255] on button "Add Comment" at bounding box center [58, 249] width 55 height 15
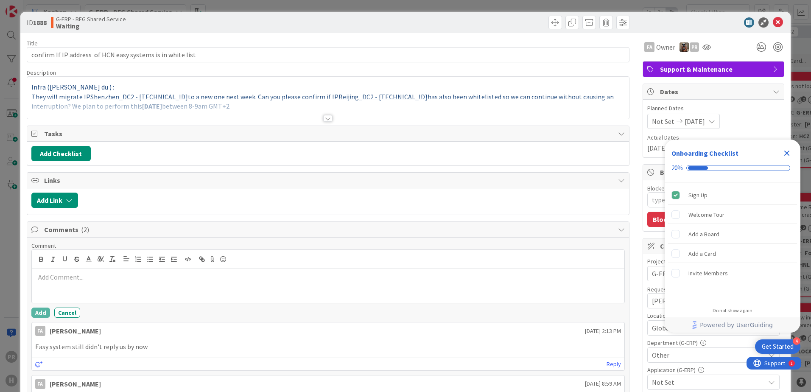
click at [95, 278] on p at bounding box center [328, 277] width 586 height 10
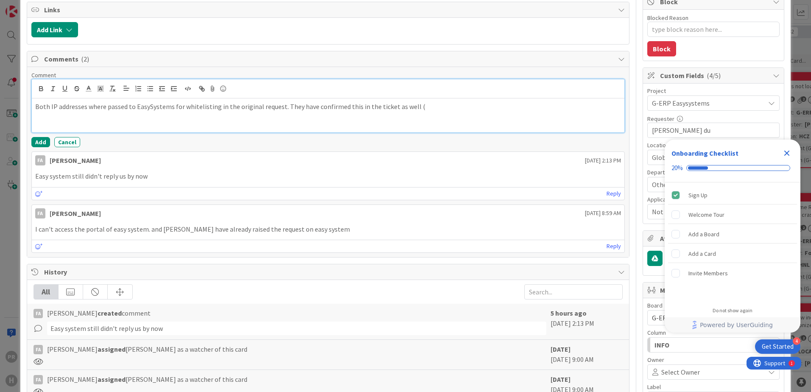
scroll to position [37, 0]
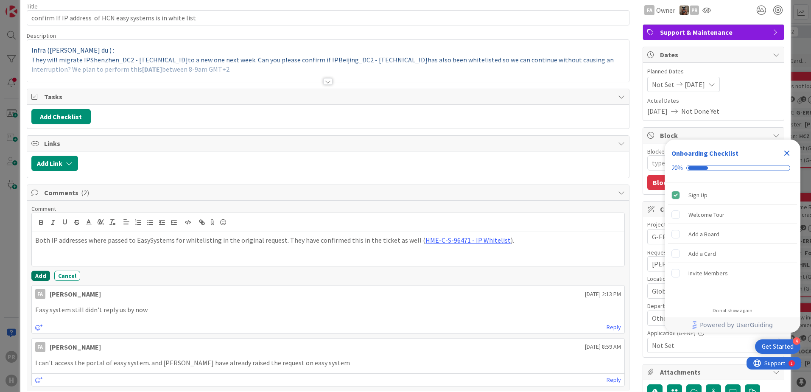
click at [39, 275] on button "Add" at bounding box center [40, 276] width 19 height 10
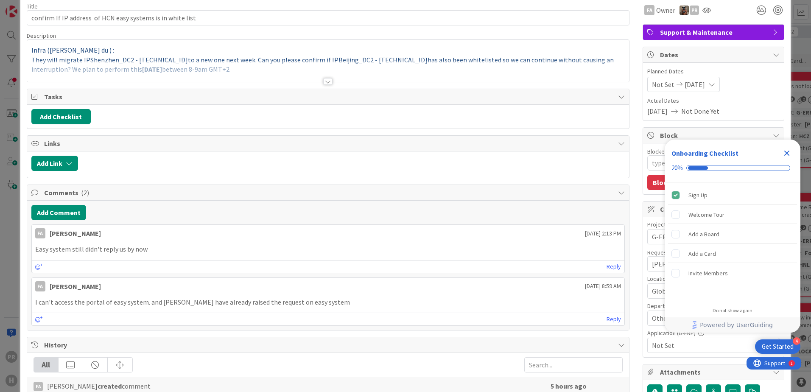
type textarea "x"
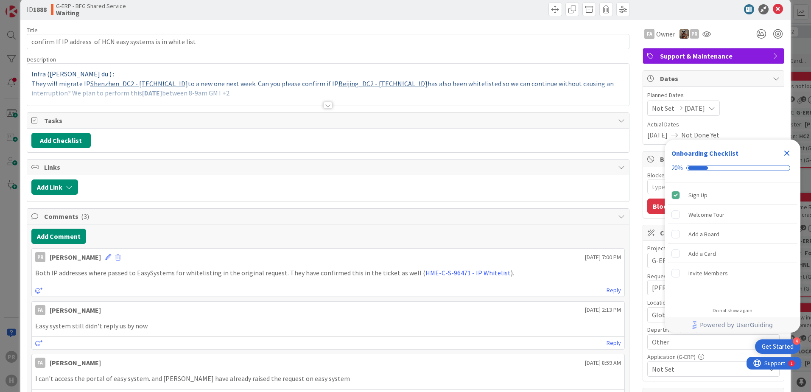
scroll to position [0, 0]
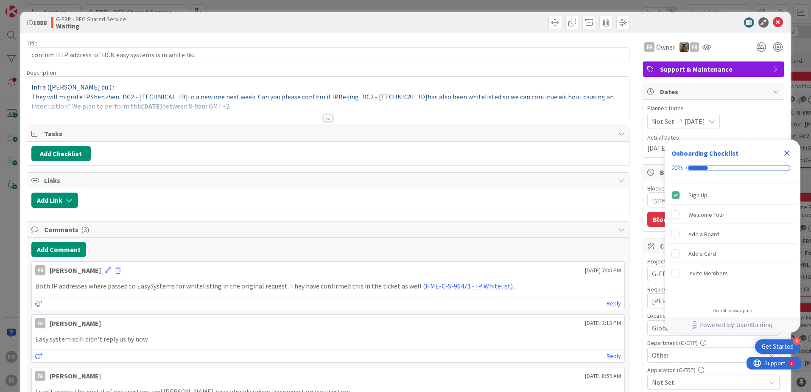
click at [784, 154] on icon "Close Checklist" at bounding box center [787, 153] width 10 height 10
